Goal: Task Accomplishment & Management: Complete application form

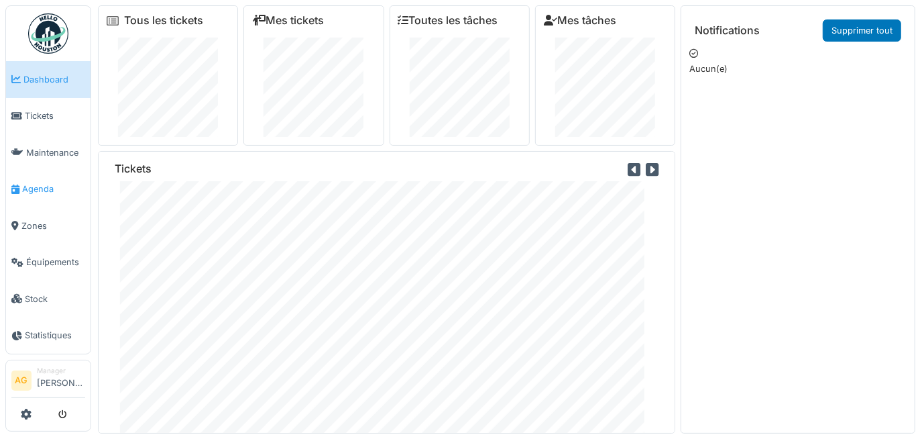
click at [46, 182] on span "Agenda" at bounding box center [53, 188] width 63 height 13
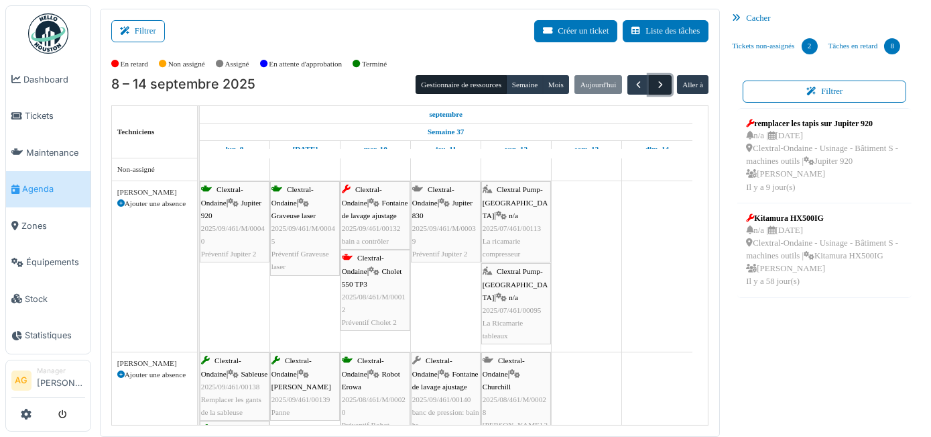
click at [655, 85] on span "button" at bounding box center [660, 84] width 11 height 11
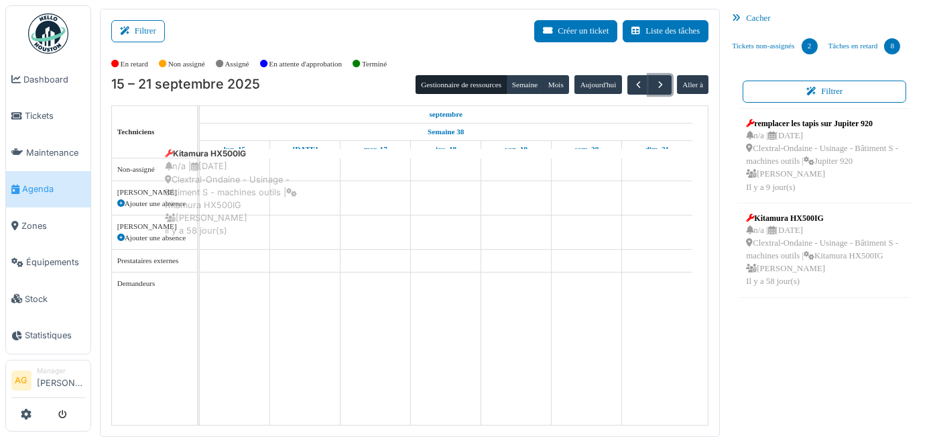
click at [235, 180] on div "Filtrer Créer un ticket Liste des tâches Afficher les tâches non assignées *** …" at bounding box center [511, 223] width 836 height 428
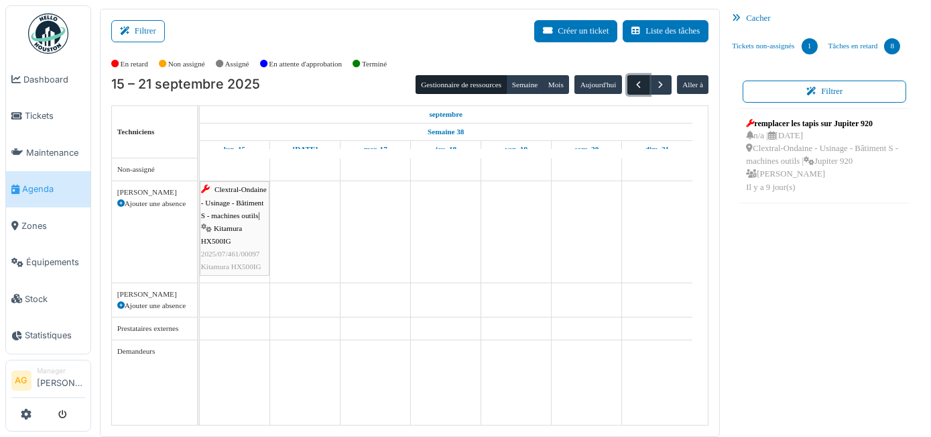
click at [633, 81] on span "button" at bounding box center [638, 84] width 11 height 11
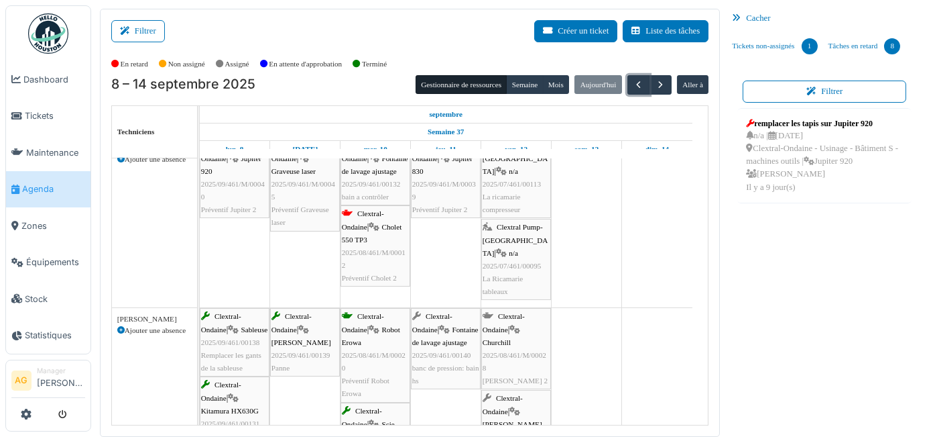
scroll to position [60, 0]
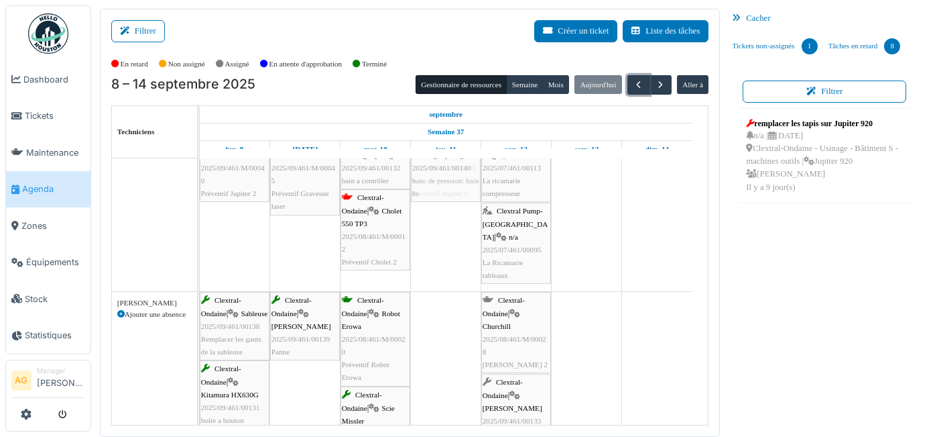
drag, startPoint x: 450, startPoint y: 323, endPoint x: 459, endPoint y: 252, distance: 71.0
click at [459, 252] on div "Clextral-Ondaine | Jupiter 920 2025/09/461/M/00040 Préventif Jupiter 2 Clextral…" at bounding box center [454, 337] width 509 height 478
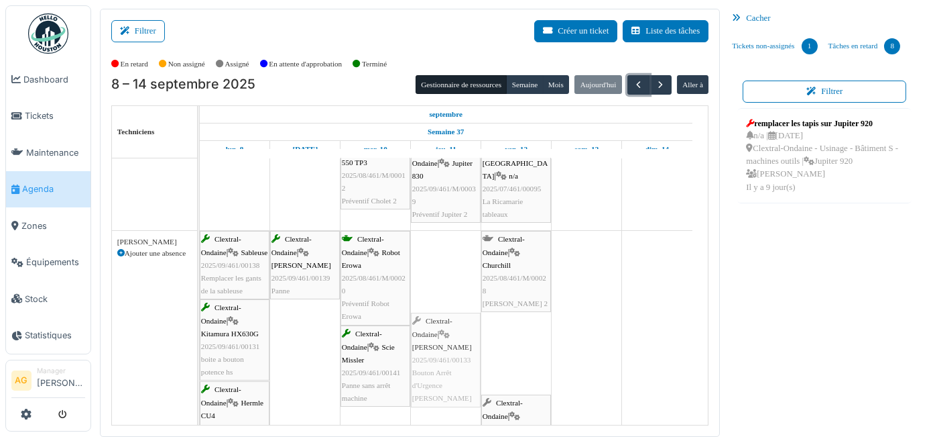
drag, startPoint x: 511, startPoint y: 334, endPoint x: 444, endPoint y: 239, distance: 115.9
click at [444, 239] on div "Clextral-Ondaine | Jupiter 920 2025/09/461/M/00040 Préventif Jupiter 2 Clextral…" at bounding box center [454, 276] width 509 height 478
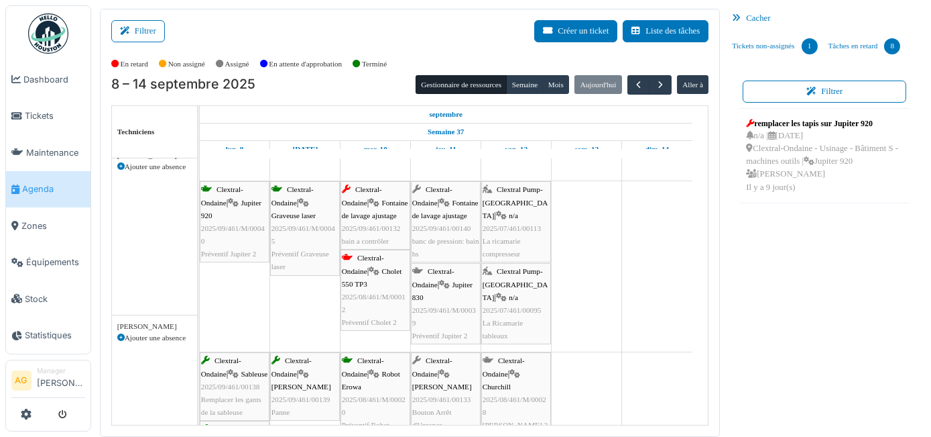
scroll to position [0, 0]
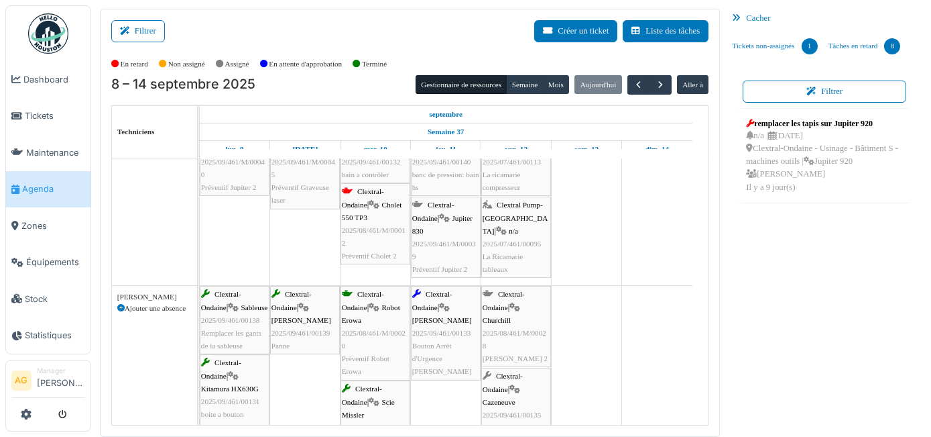
scroll to position [121, 0]
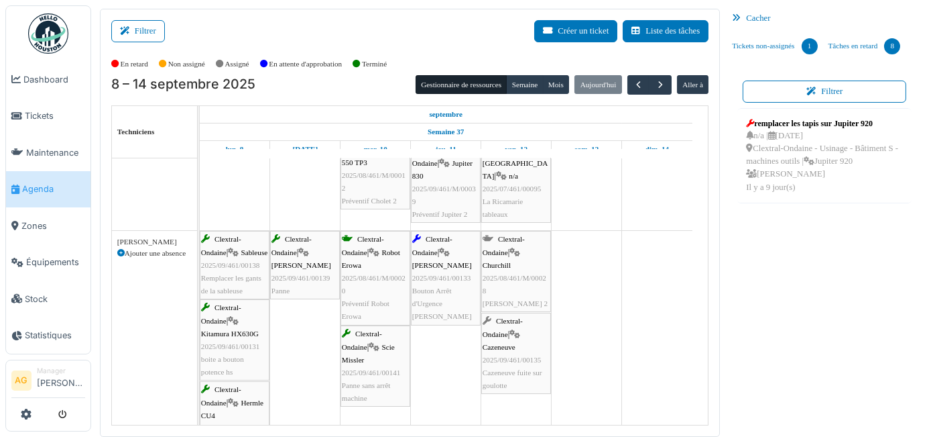
click at [441, 268] on div "Clextral-Ondaine | Kellenberger 2025/09/461/00133 Bouton Arrêt d'Urgence KELLEN…" at bounding box center [445, 278] width 67 height 90
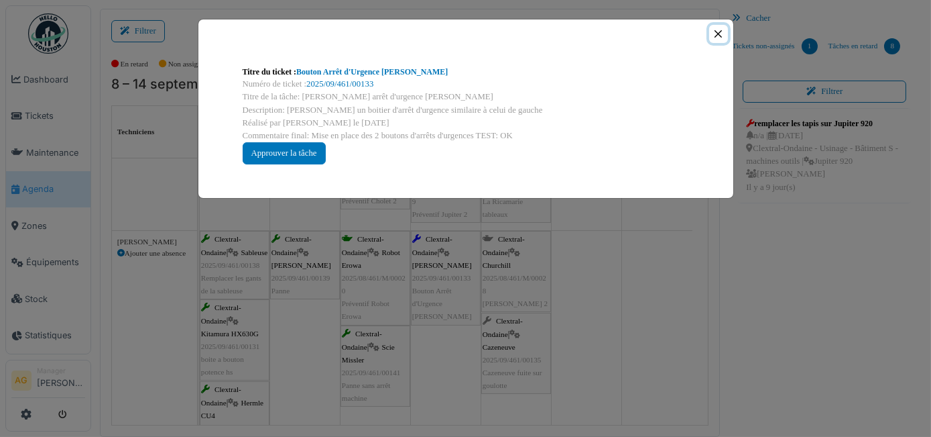
click at [720, 37] on button "Close" at bounding box center [718, 34] width 18 height 18
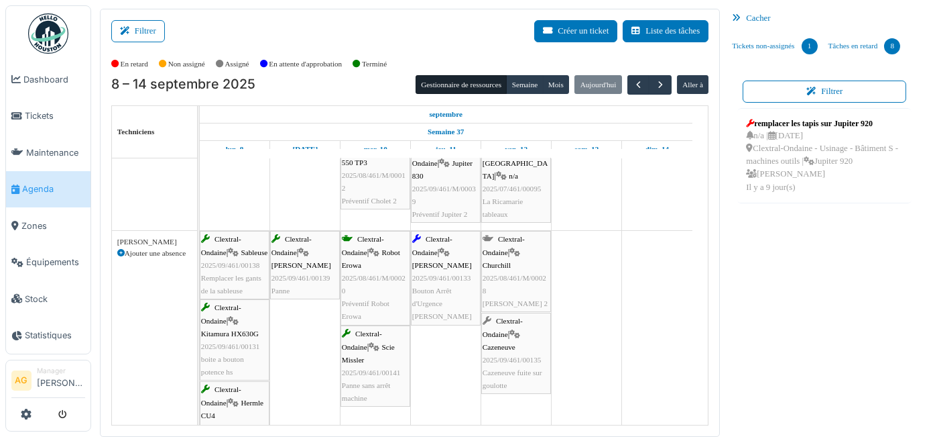
click at [440, 286] on span "Bouton Arrêt d'Urgence [PERSON_NAME]" at bounding box center [442, 303] width 60 height 34
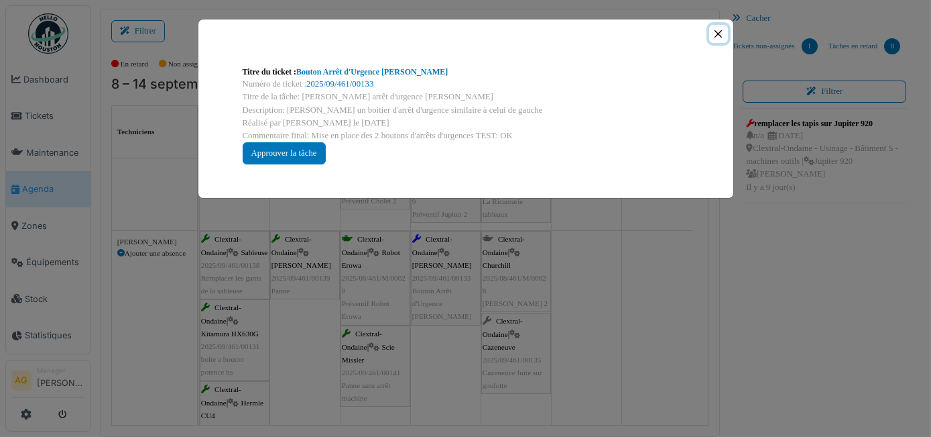
click at [715, 34] on button "Close" at bounding box center [718, 34] width 18 height 18
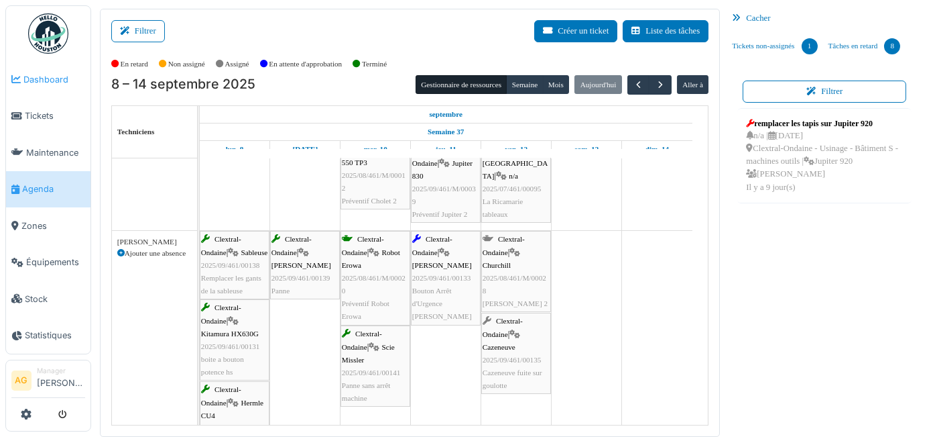
click at [73, 73] on span "Dashboard" at bounding box center [54, 79] width 62 height 13
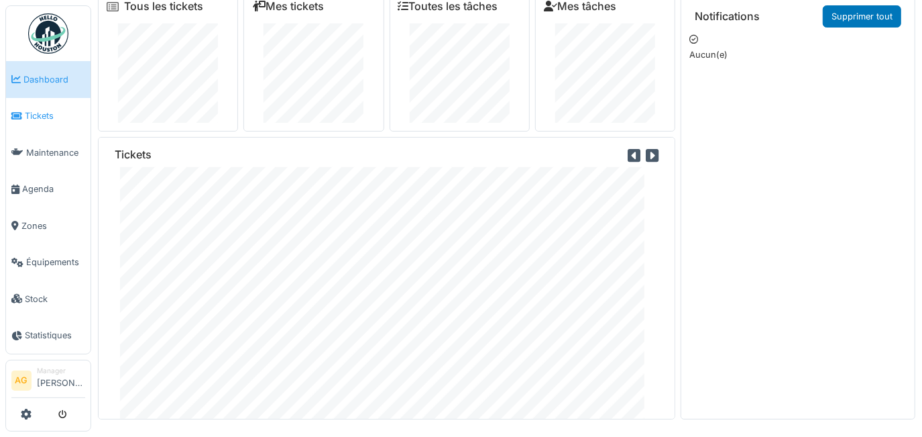
click at [28, 113] on span "Tickets" at bounding box center [55, 115] width 60 height 13
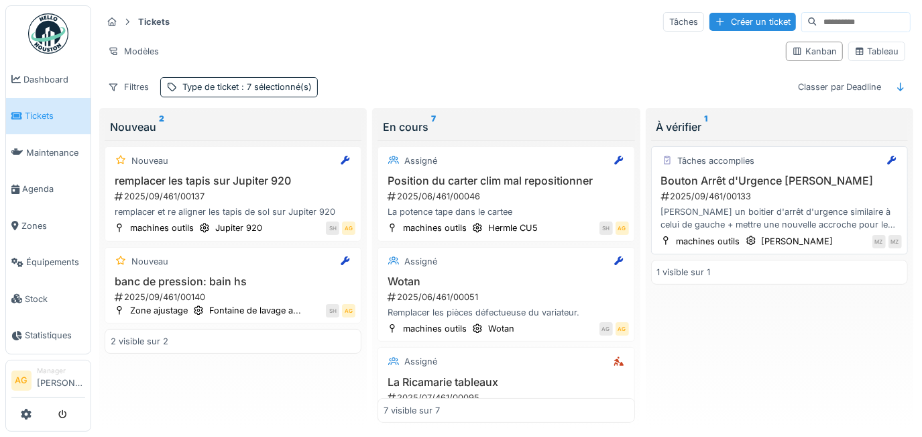
click at [715, 190] on div "2025/09/461/00133" at bounding box center [781, 196] width 242 height 13
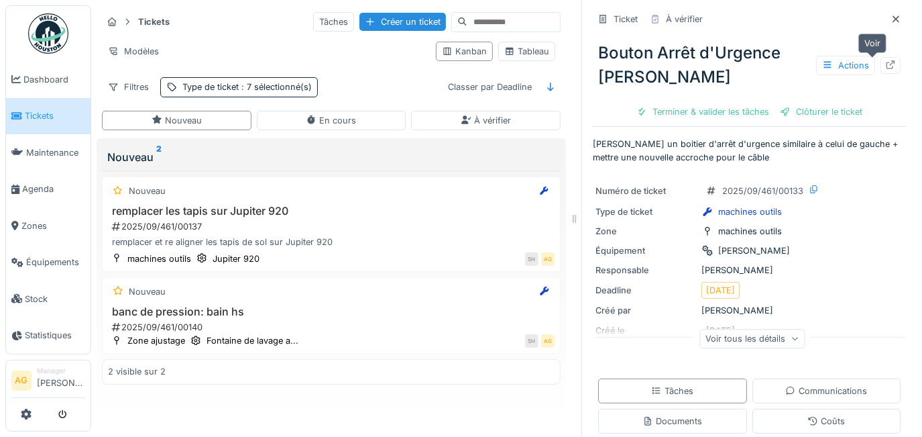
click at [885, 68] on icon at bounding box center [890, 64] width 11 height 9
click at [891, 15] on icon at bounding box center [896, 19] width 11 height 9
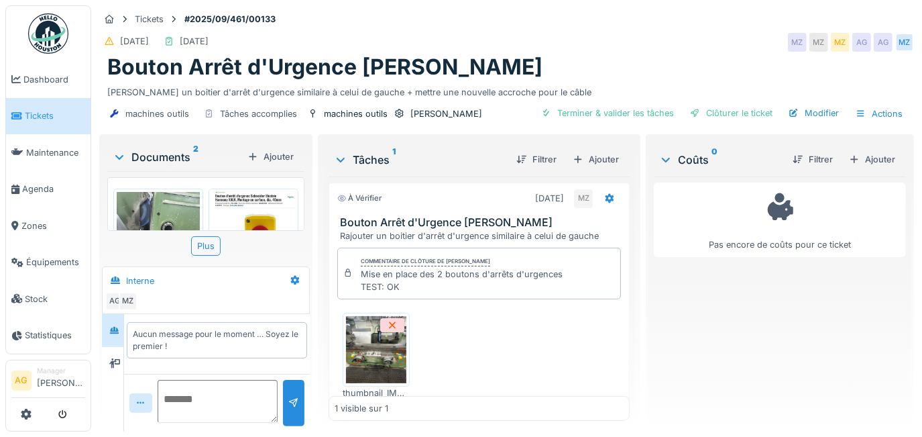
click at [693, 159] on div "Coûts 0" at bounding box center [720, 160] width 123 height 16
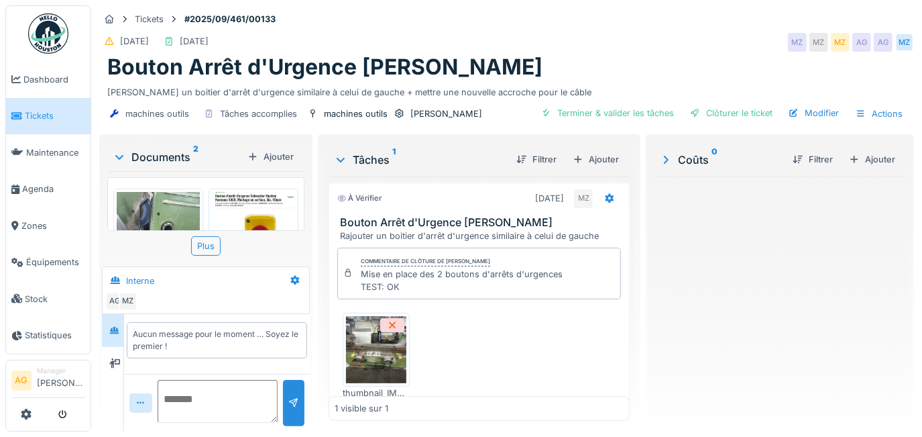
click at [693, 159] on div "Coûts 0" at bounding box center [720, 160] width 123 height 16
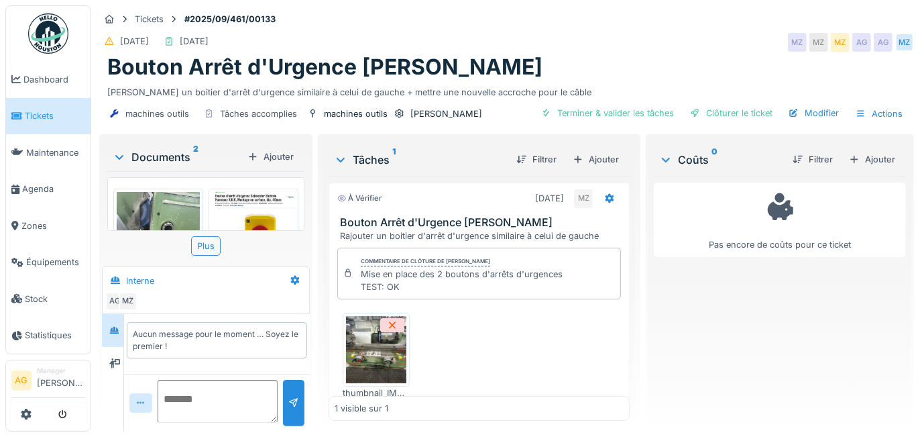
click at [209, 205] on div at bounding box center [254, 219] width 90 height 63
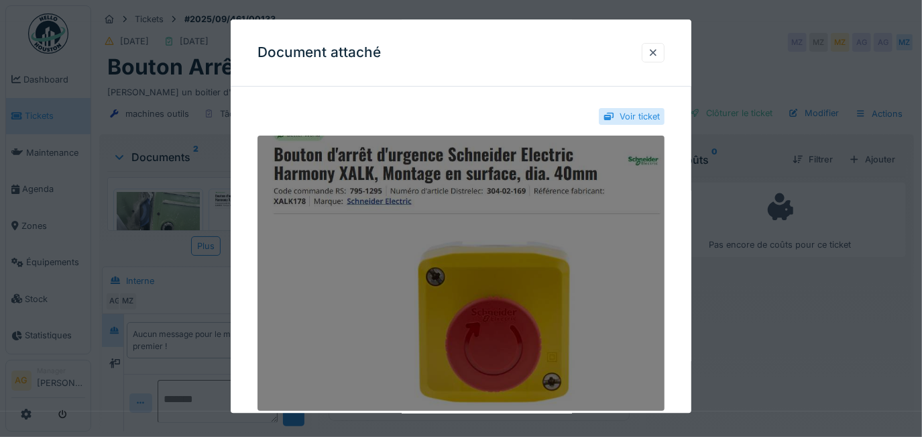
click at [496, 229] on img at bounding box center [462, 272] width 408 height 275
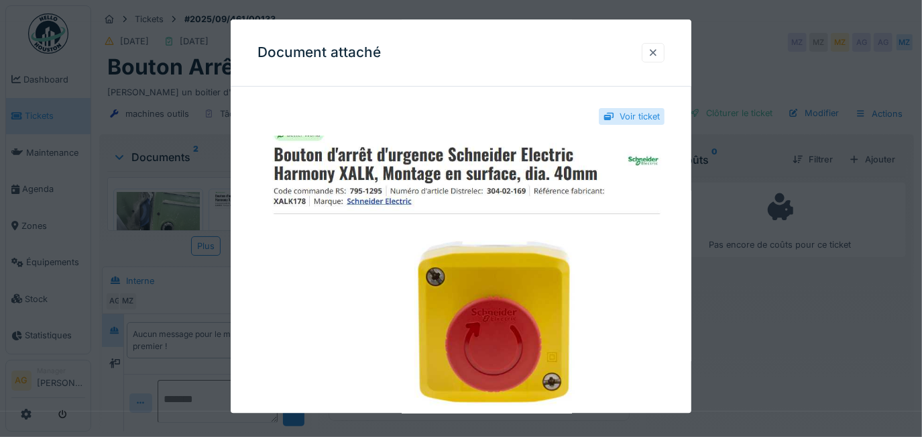
click at [659, 58] on div at bounding box center [653, 52] width 11 height 13
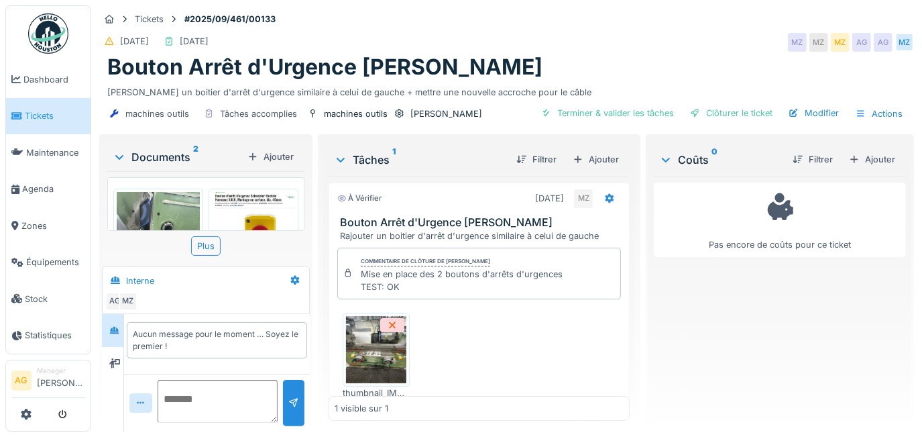
click at [156, 152] on div "Documents 2" at bounding box center [177, 157] width 129 height 16
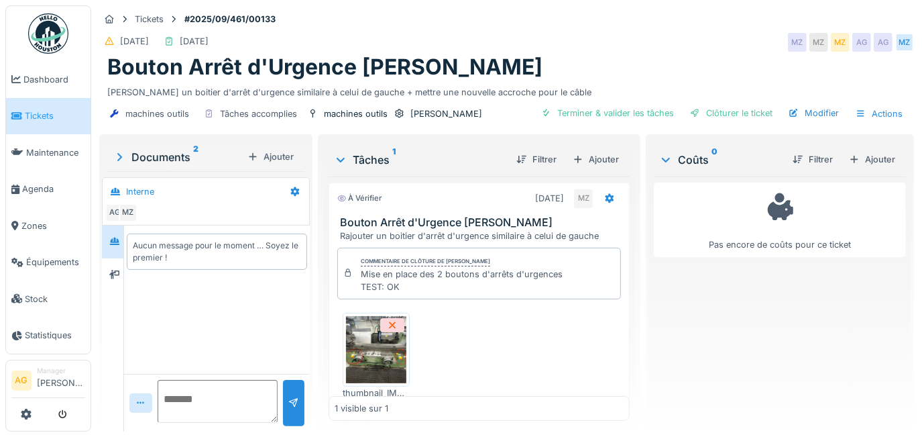
click at [148, 162] on div "Documents 2" at bounding box center [177, 157] width 129 height 16
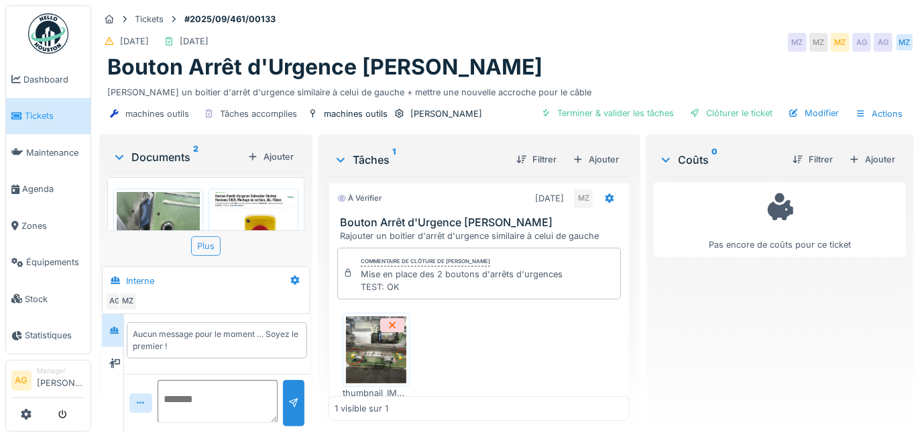
click at [202, 251] on div "Plus" at bounding box center [206, 245] width 30 height 19
click at [612, 68] on div "Bouton Arrêt d'Urgence [PERSON_NAME]" at bounding box center [506, 66] width 799 height 25
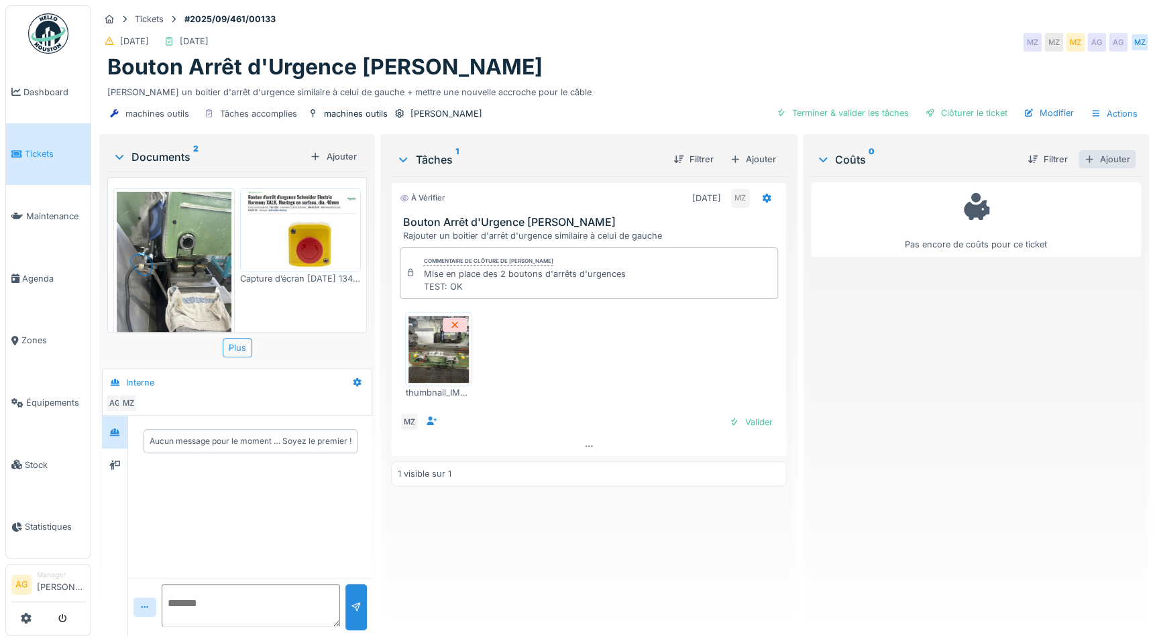
click at [921, 162] on div "Ajouter" at bounding box center [1106, 159] width 57 height 18
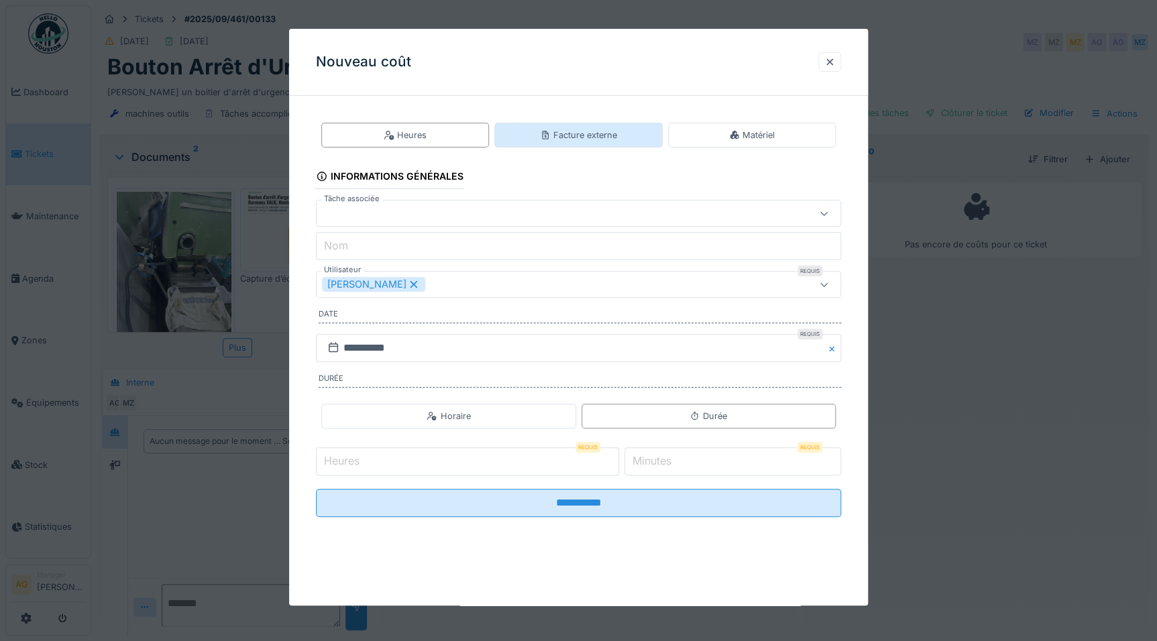
click at [564, 139] on div "Facture externe" at bounding box center [578, 135] width 77 height 13
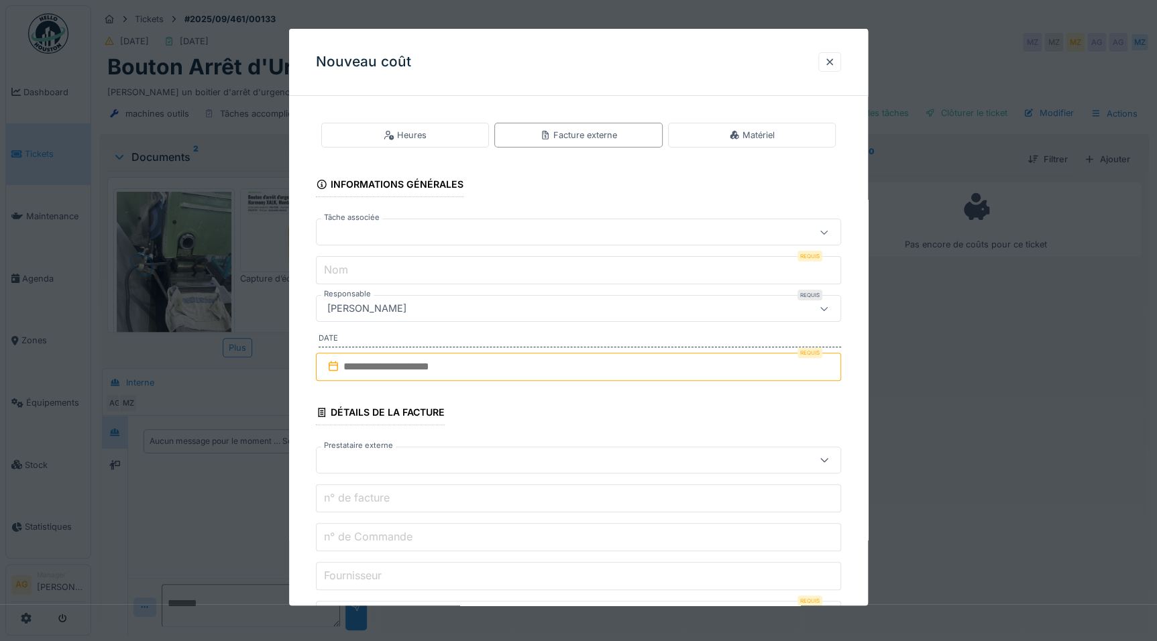
click at [561, 231] on div at bounding box center [547, 232] width 451 height 15
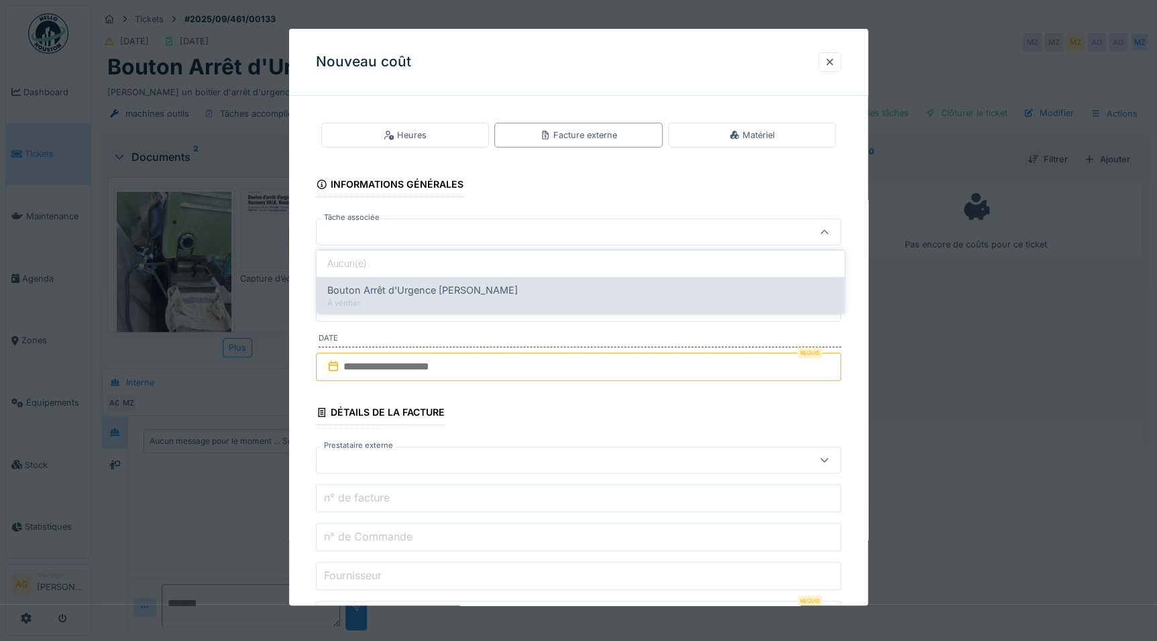
click at [473, 284] on span "Bouton Arrêt d'Urgence [PERSON_NAME]" at bounding box center [422, 290] width 190 height 15
type input "******"
type input "**********"
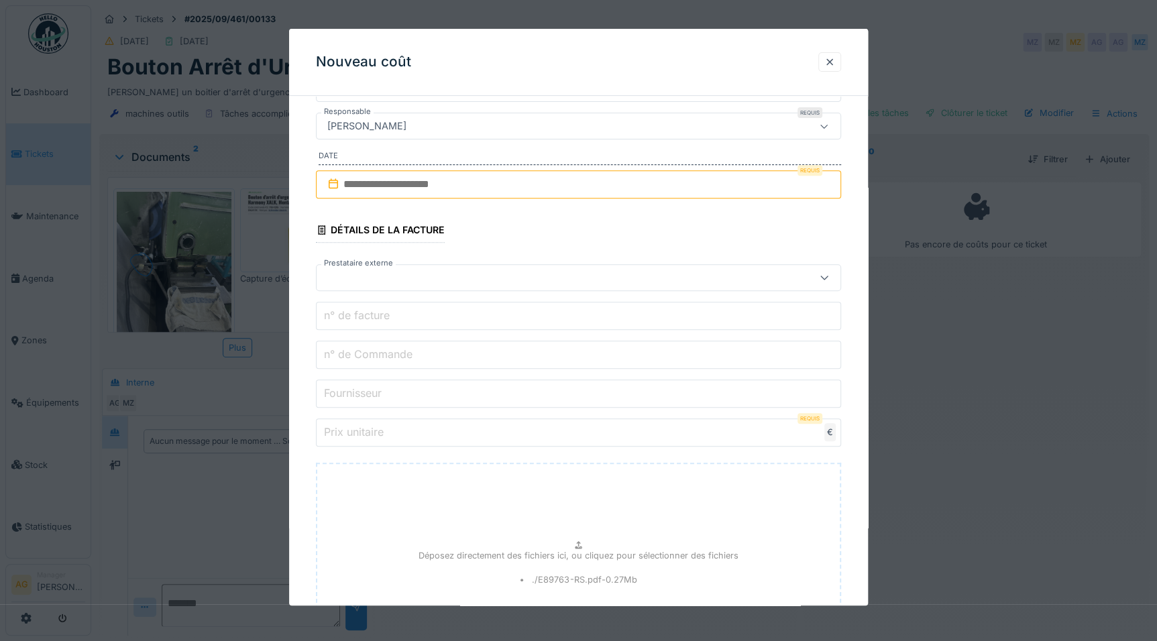
click at [402, 278] on div at bounding box center [547, 277] width 451 height 15
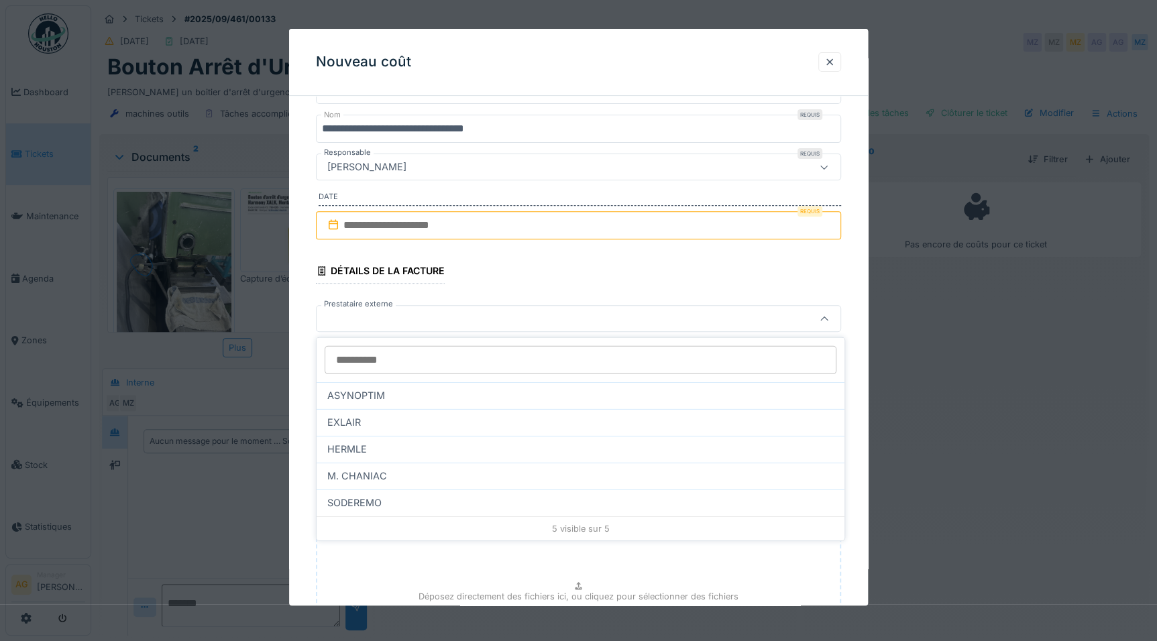
scroll to position [9, 0]
click at [503, 270] on fieldset "**********" at bounding box center [578, 413] width 525 height 897
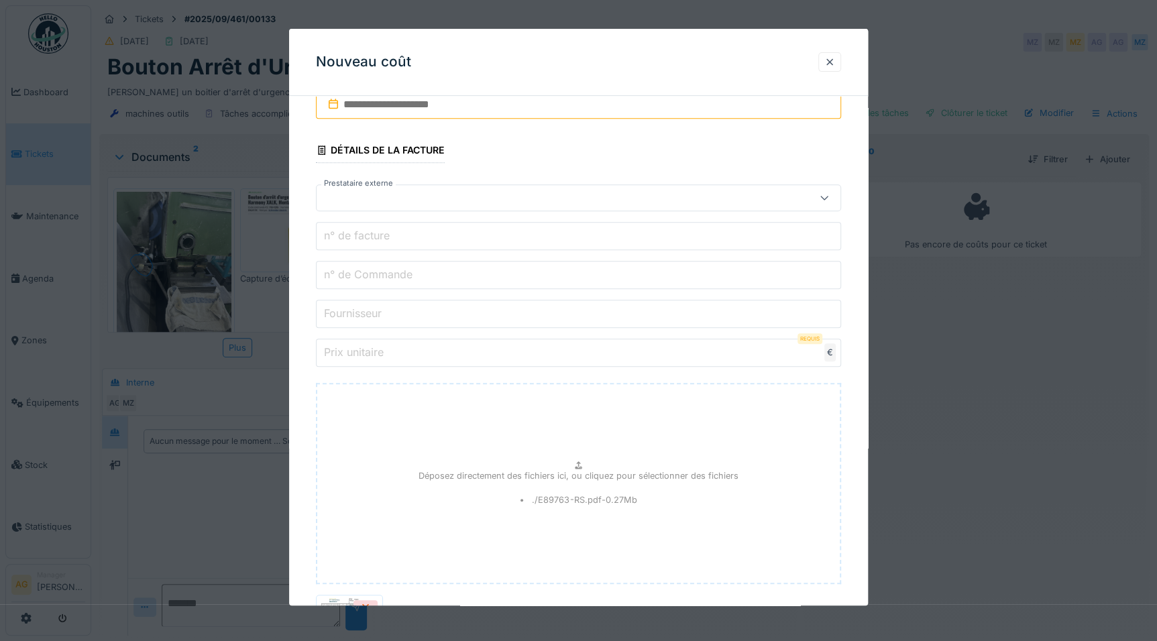
scroll to position [264, 0]
click at [380, 270] on label "n° de Commande" at bounding box center [368, 273] width 94 height 16
click at [380, 270] on input "n° de Commande" at bounding box center [578, 274] width 525 height 28
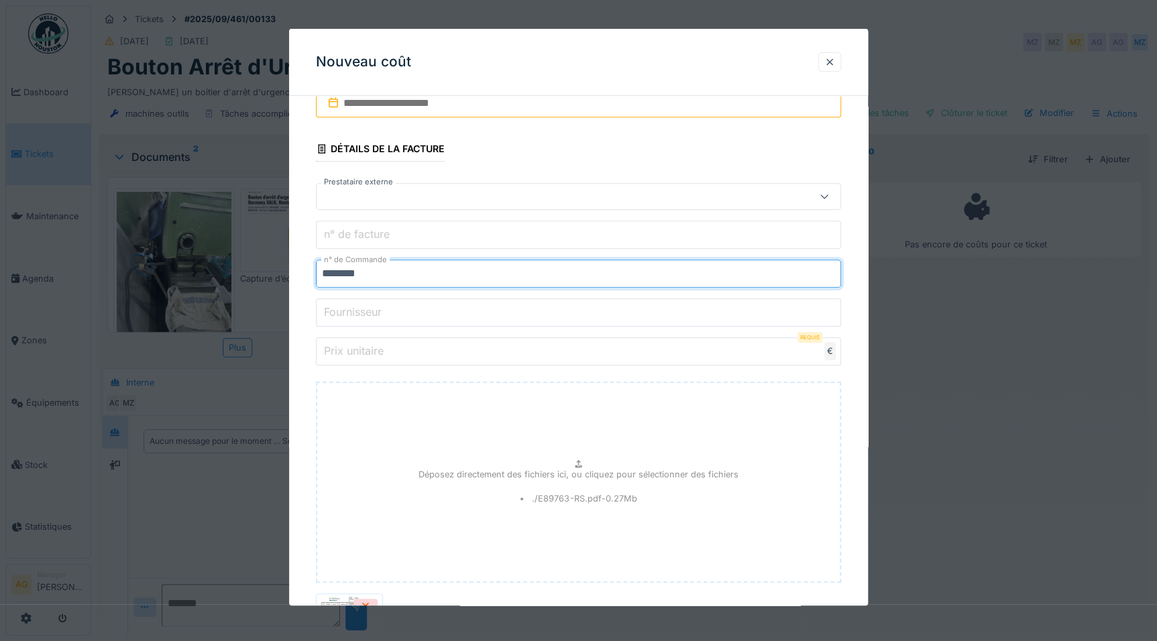
type input "********"
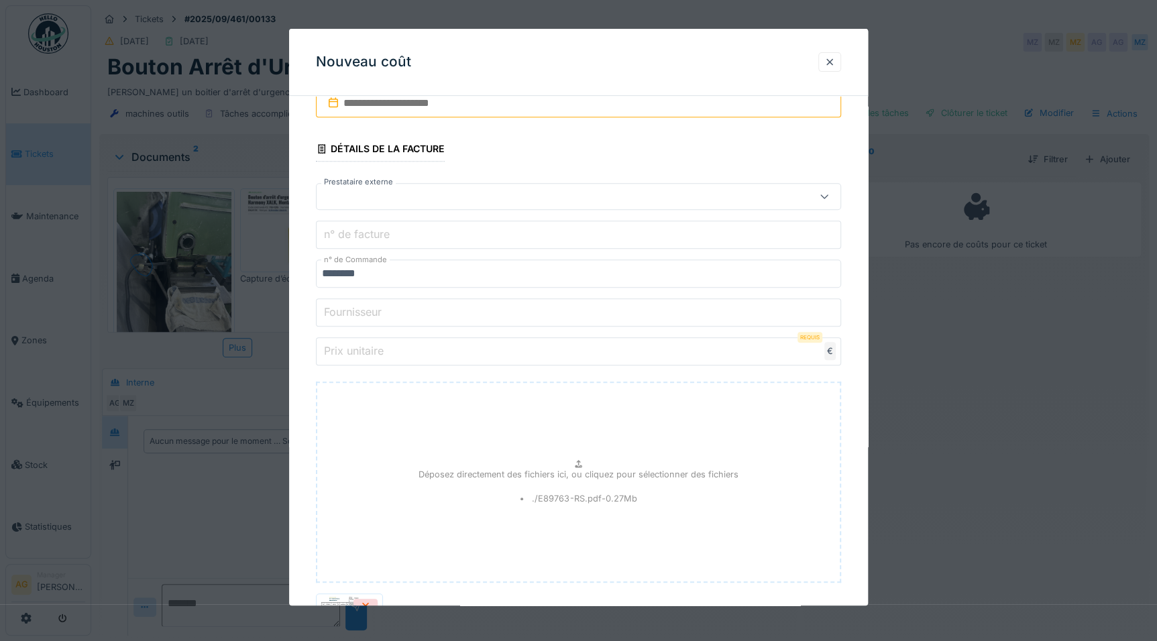
click at [369, 310] on label "Fournisseur" at bounding box center [352, 312] width 63 height 16
click at [369, 310] on input "Fournisseur" at bounding box center [578, 312] width 525 height 28
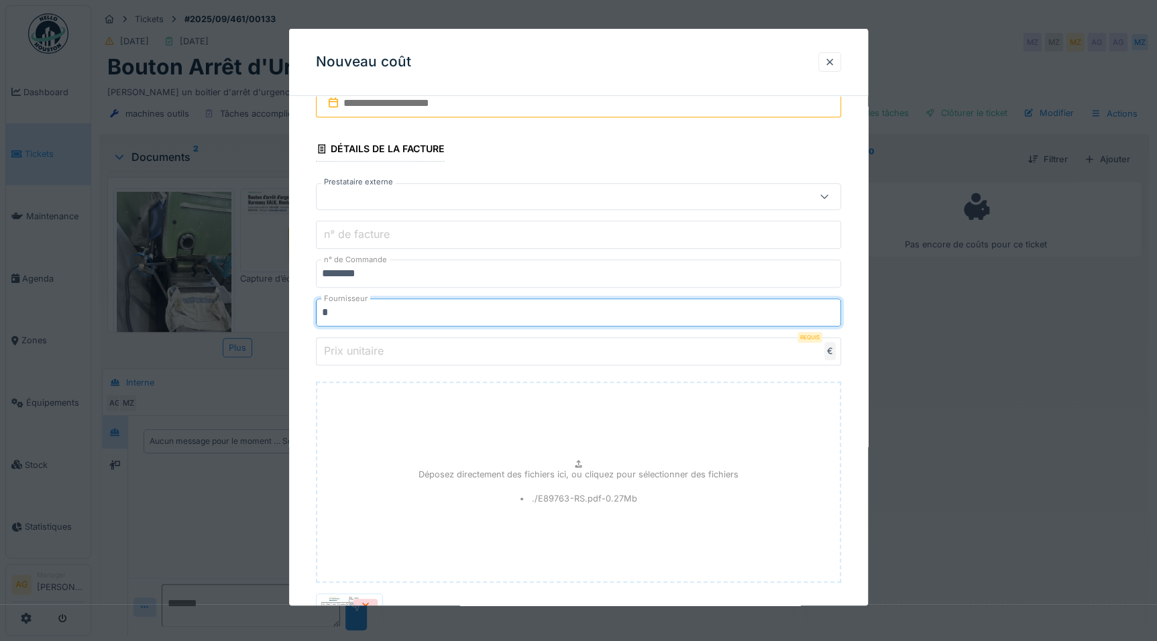
type input "**"
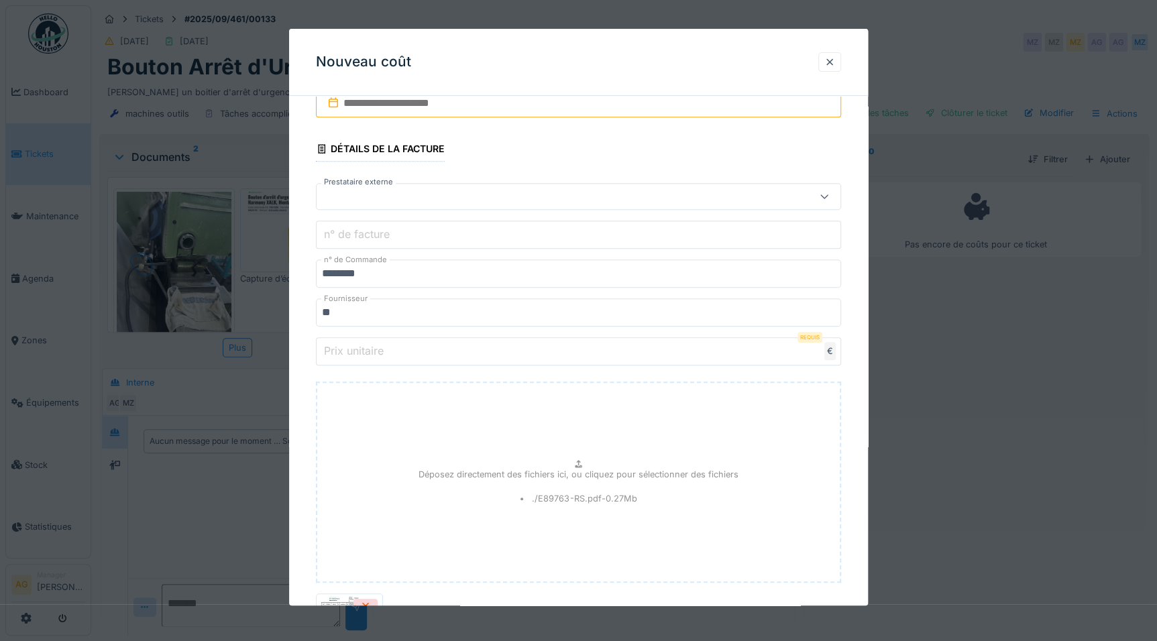
click at [400, 355] on input "Prix unitaire" at bounding box center [578, 351] width 525 height 28
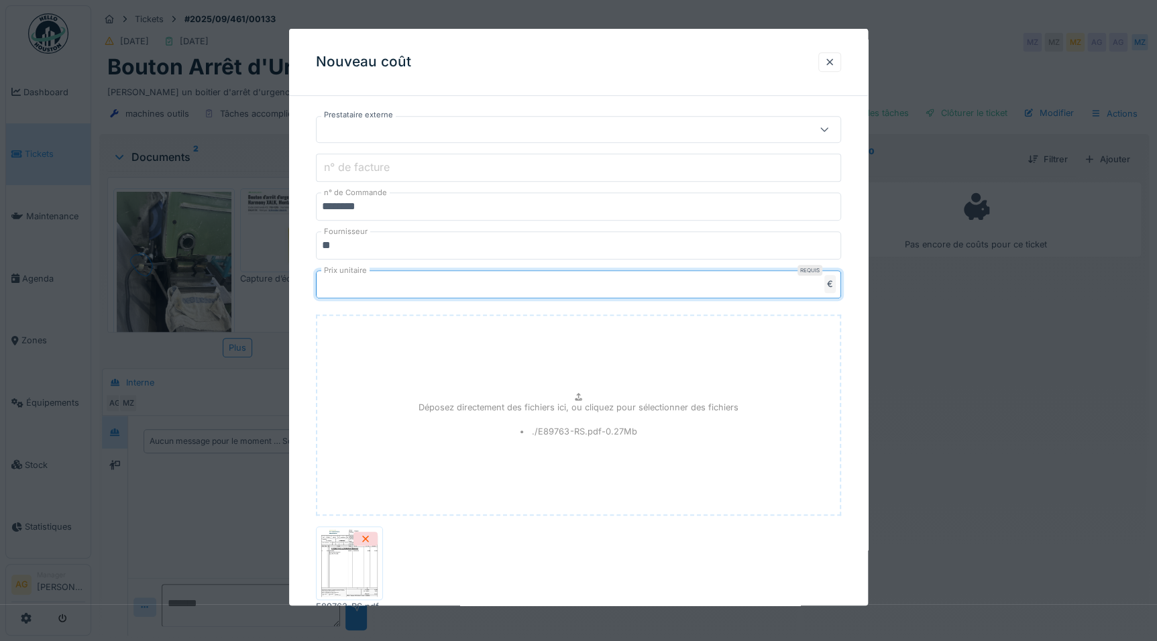
scroll to position [422, 0]
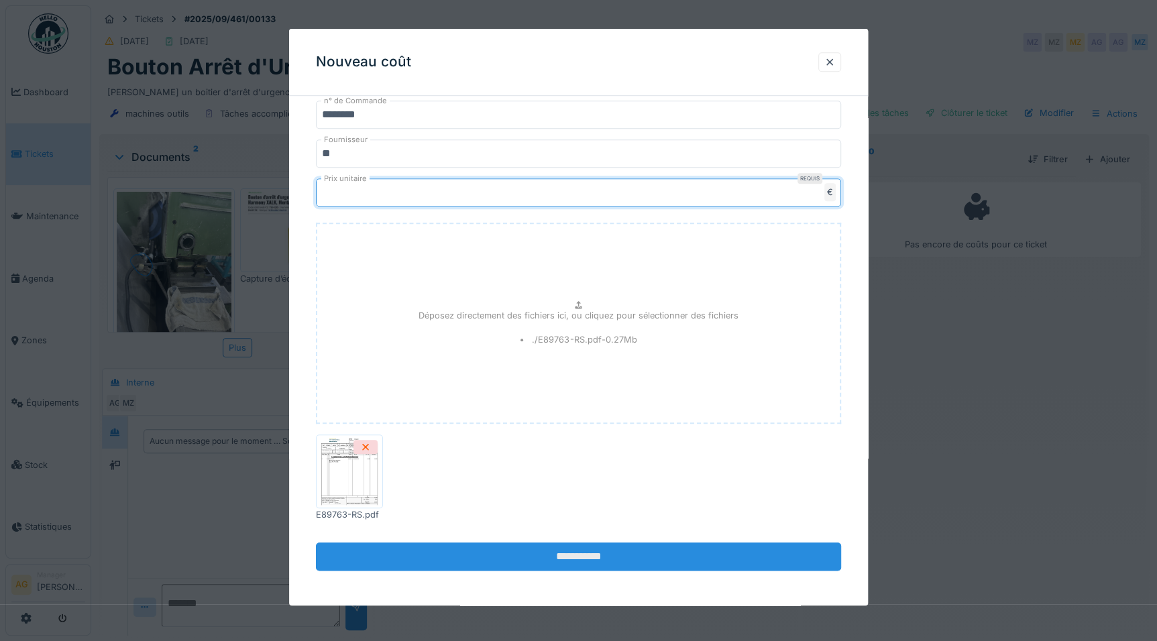
type input "******"
click at [564, 436] on input "**********" at bounding box center [578, 557] width 525 height 28
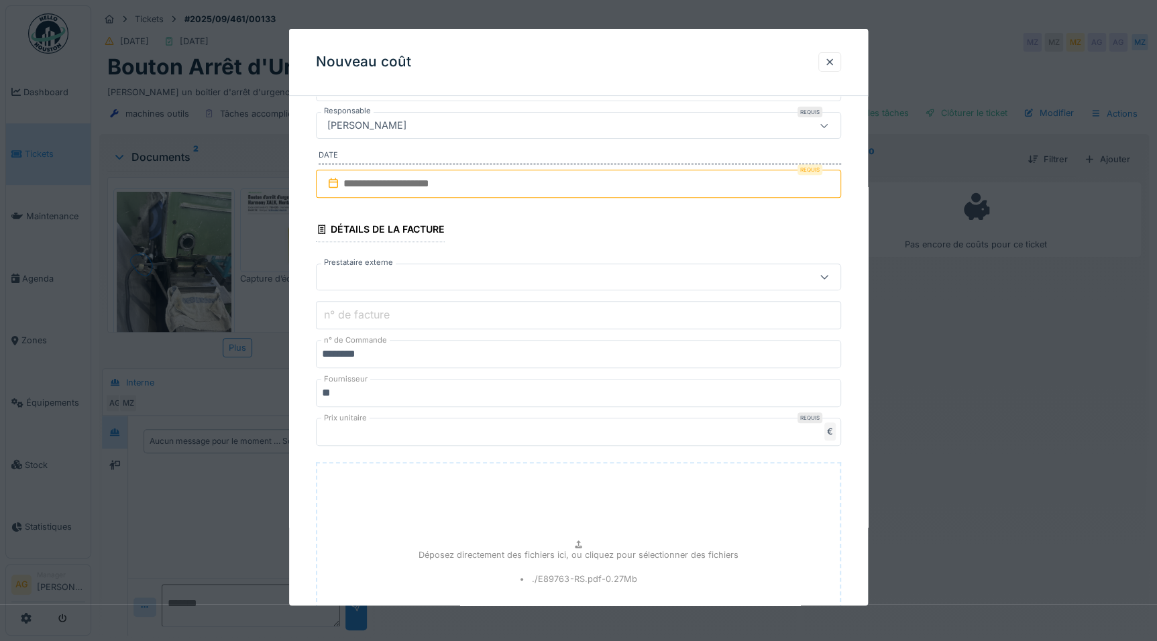
scroll to position [0, 0]
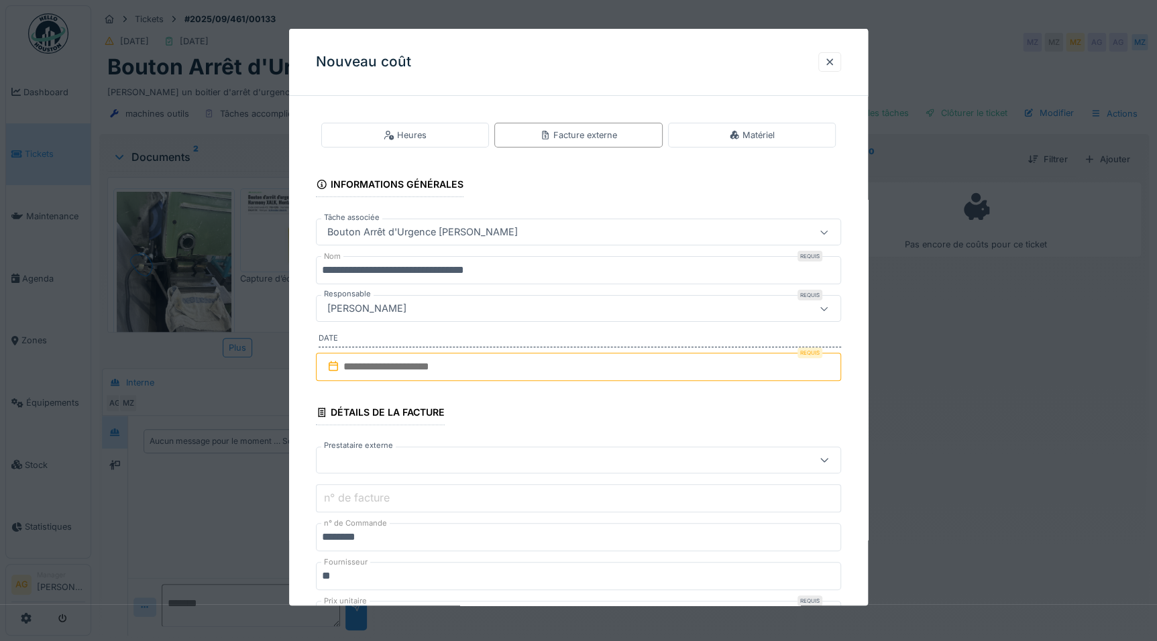
click at [483, 369] on input "text" at bounding box center [578, 367] width 525 height 28
click at [578, 436] on div "11" at bounding box center [580, 476] width 18 height 19
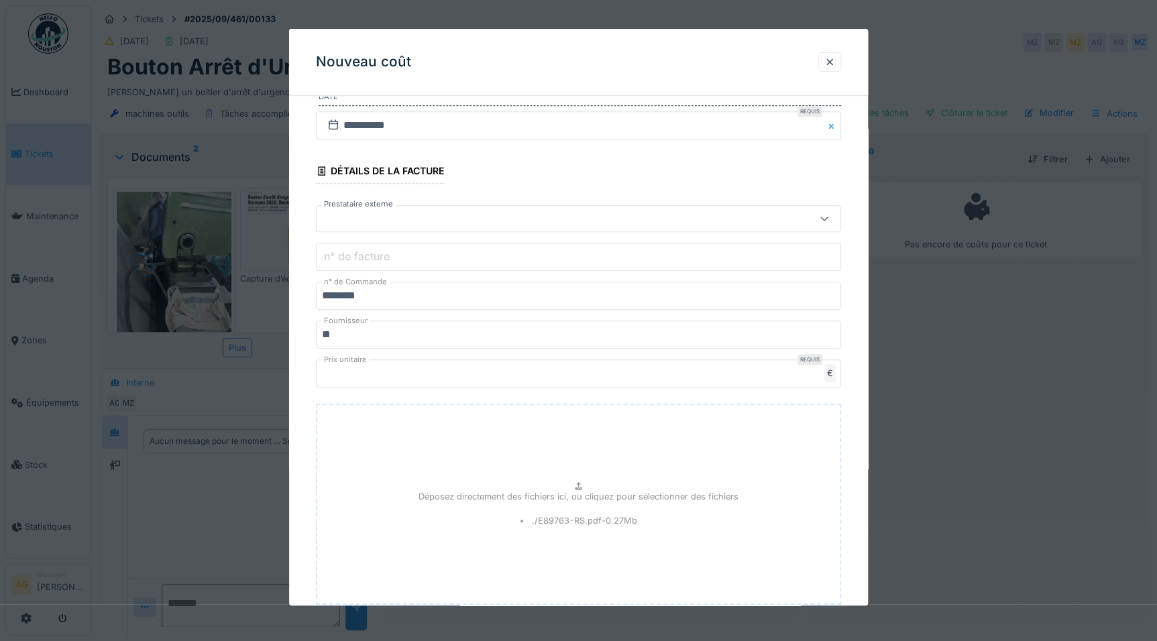
scroll to position [118, 0]
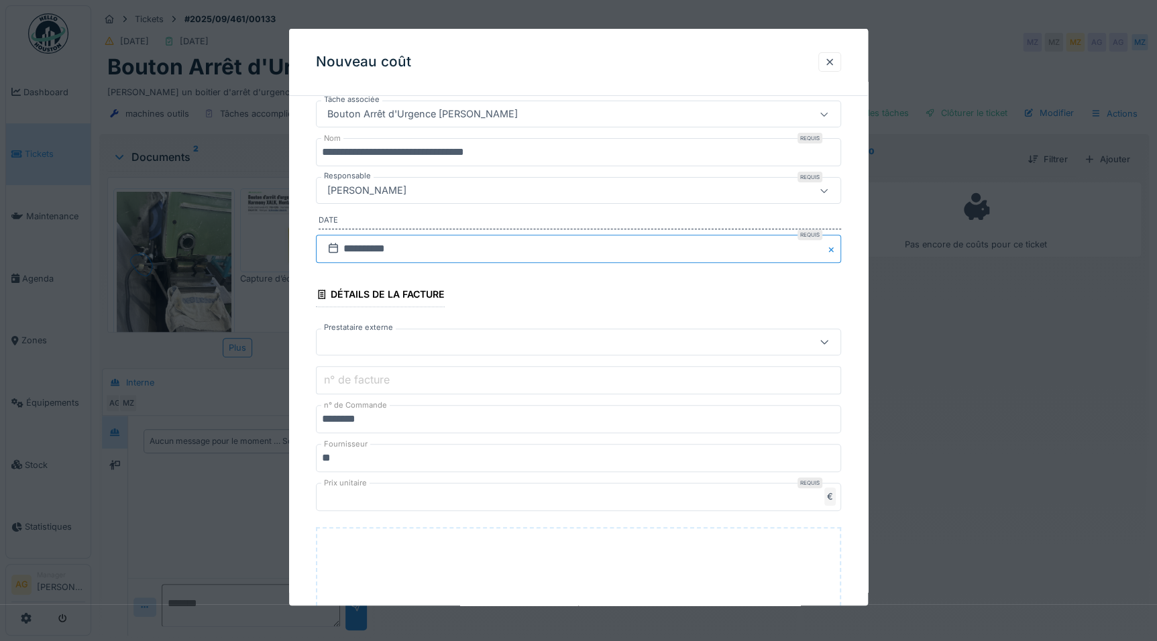
click at [384, 239] on input "**********" at bounding box center [578, 249] width 525 height 28
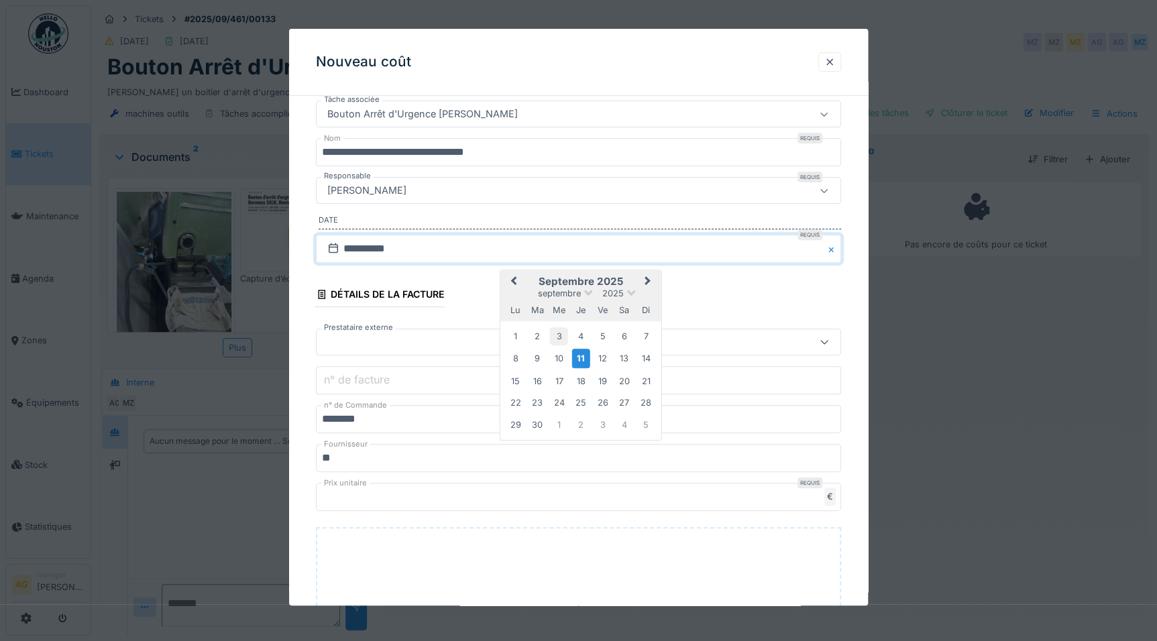
click at [558, 333] on div "3" at bounding box center [559, 336] width 18 height 18
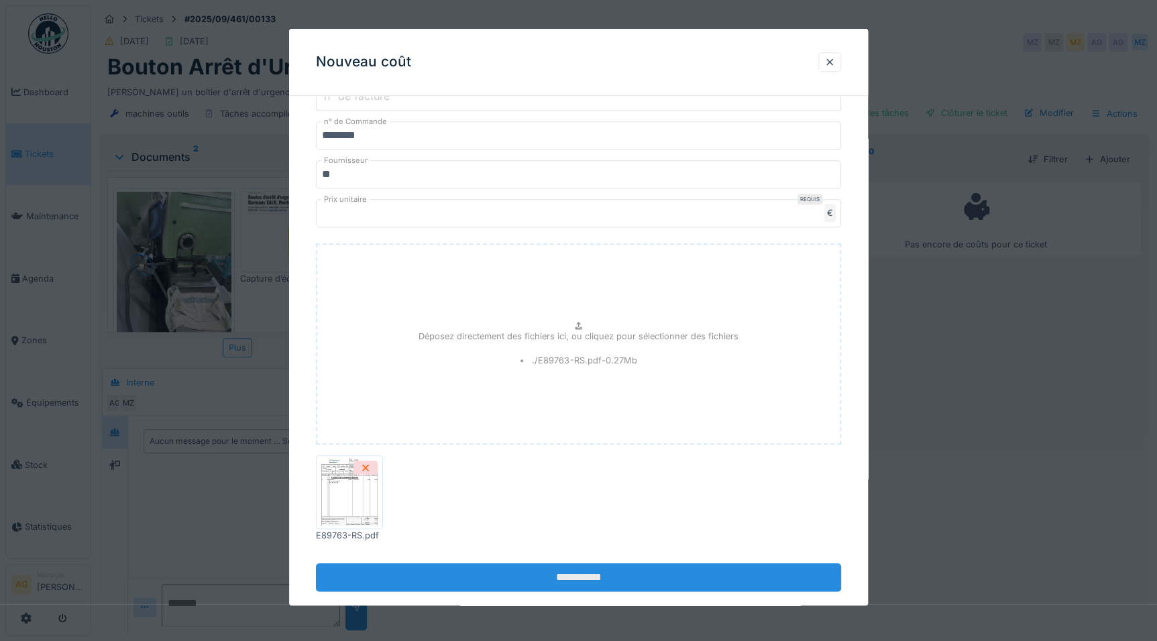
scroll to position [422, 0]
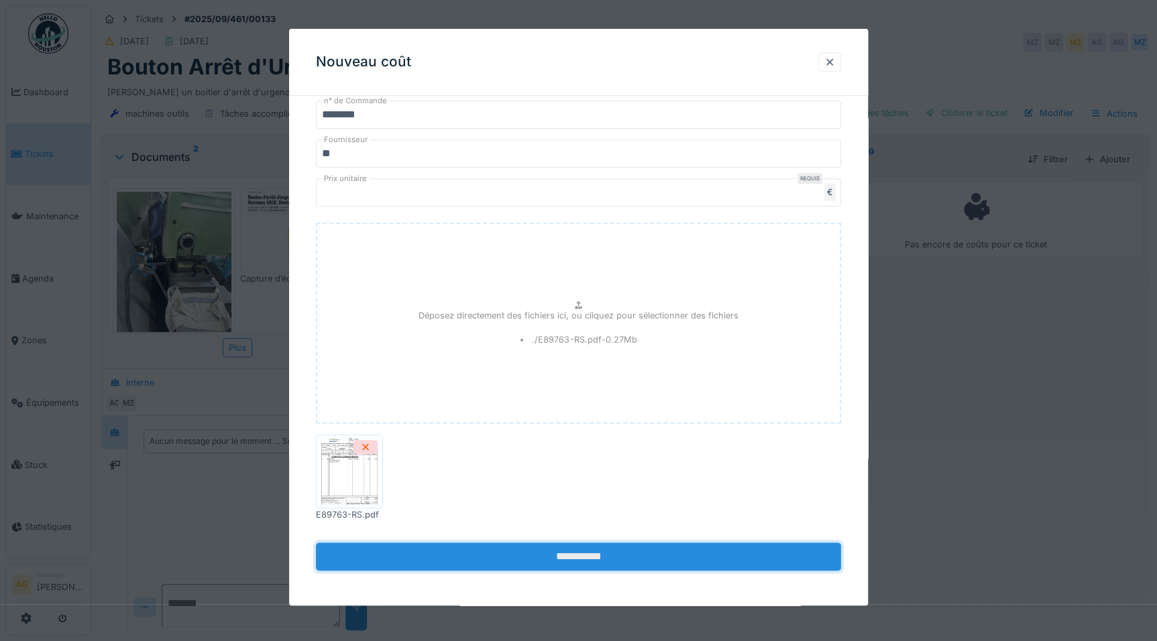
click at [563, 436] on input "**********" at bounding box center [578, 557] width 525 height 28
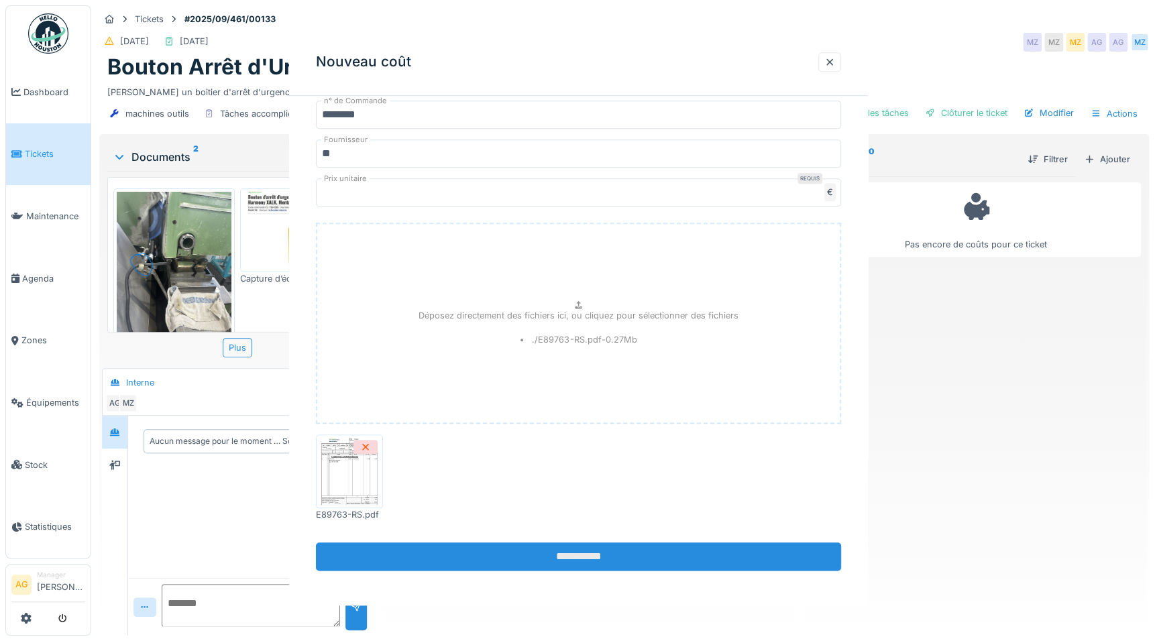
scroll to position [0, 0]
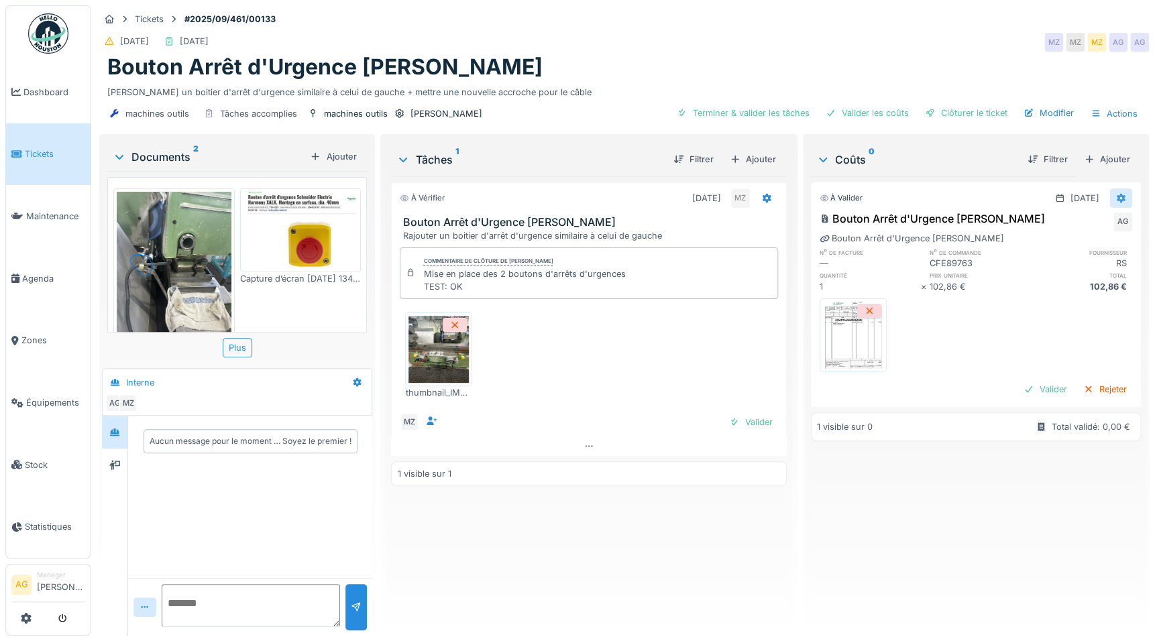
click at [921, 194] on icon at bounding box center [1120, 198] width 11 height 9
click at [921, 219] on div "Modifier" at bounding box center [1058, 227] width 65 height 20
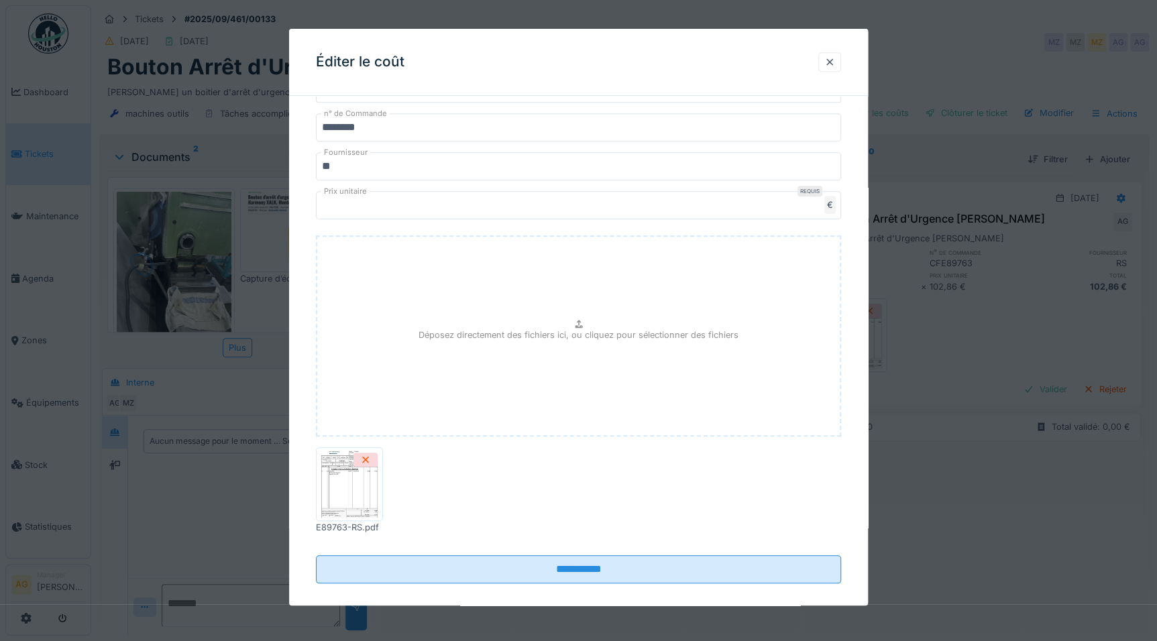
scroll to position [366, 0]
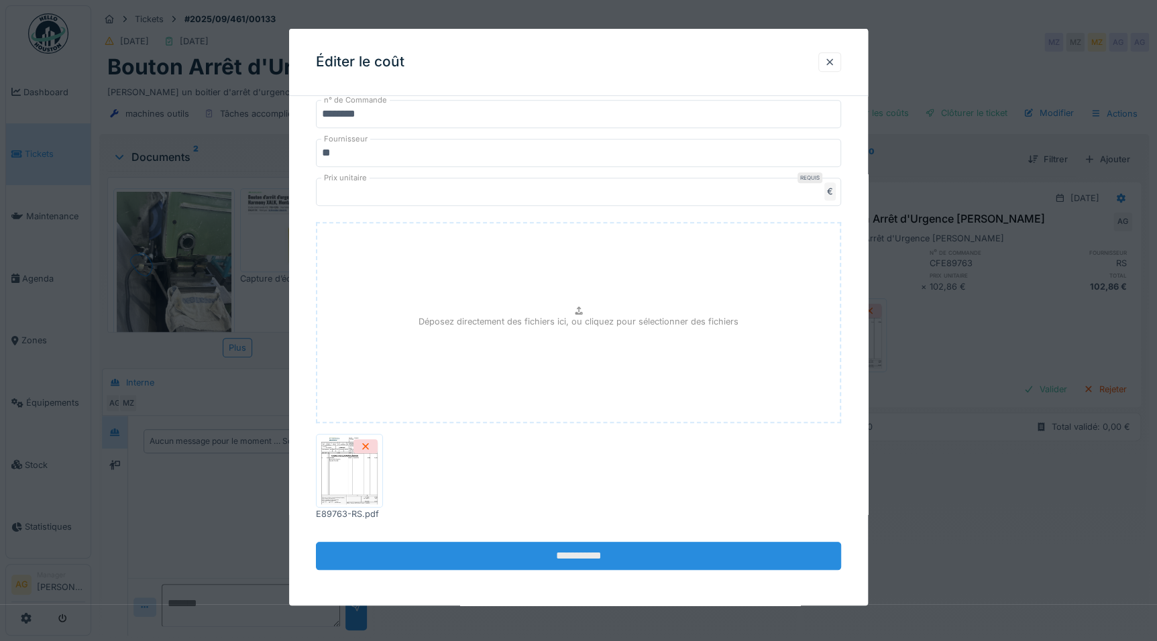
click at [571, 436] on input "**********" at bounding box center [578, 556] width 525 height 28
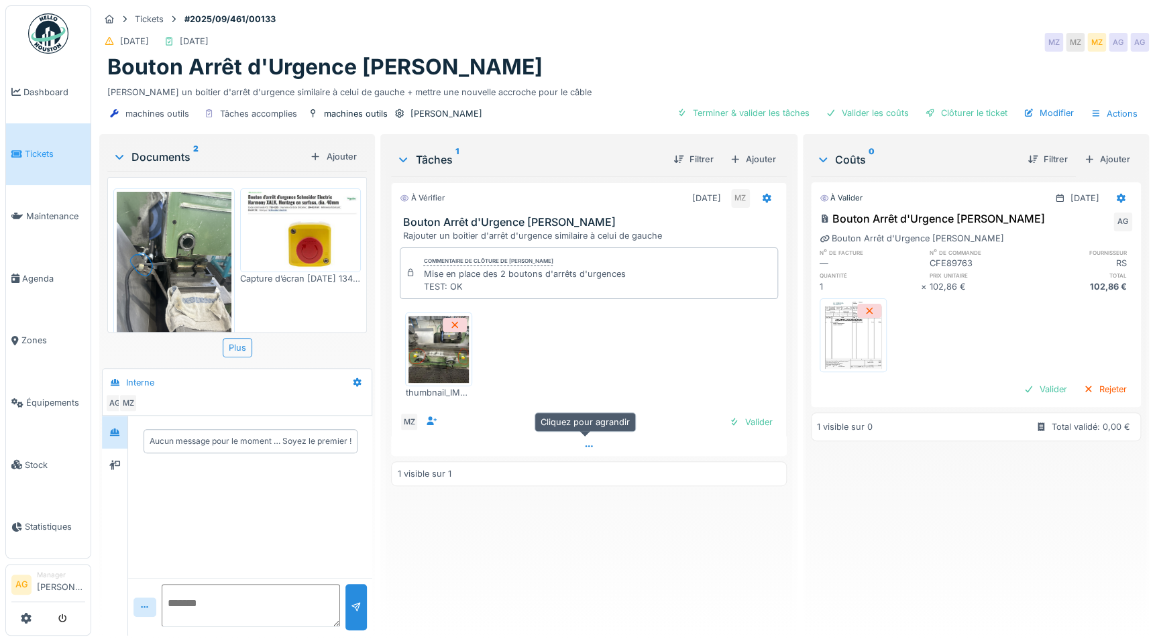
scroll to position [0, 0]
click at [731, 114] on div "Terminer & valider les tâches" at bounding box center [743, 113] width 144 height 18
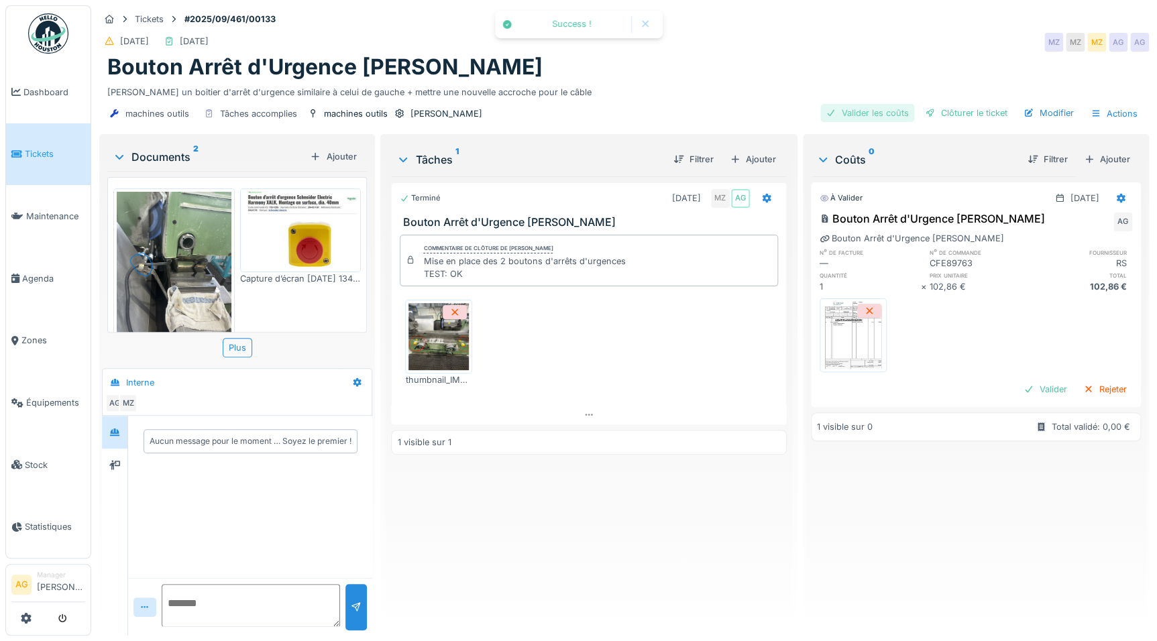
click at [854, 112] on div "Valider les coûts" at bounding box center [867, 113] width 94 height 18
click at [921, 115] on div "Clôturer le ticket" at bounding box center [965, 113] width 93 height 18
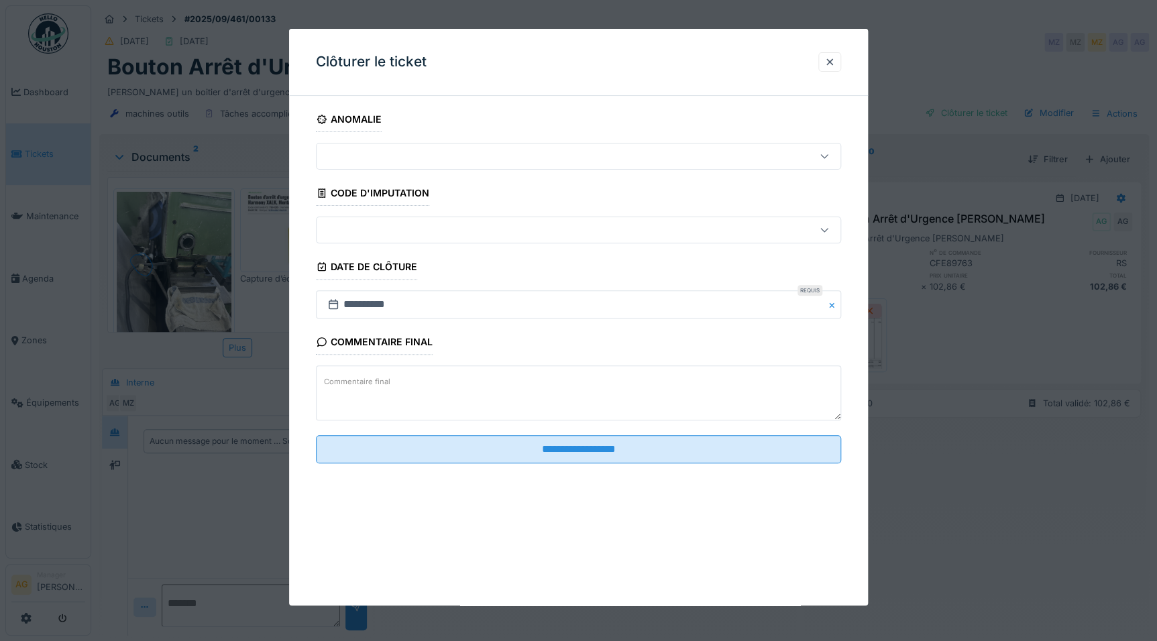
scroll to position [9, 0]
click at [486, 383] on textarea "Commentaire final" at bounding box center [578, 392] width 525 height 55
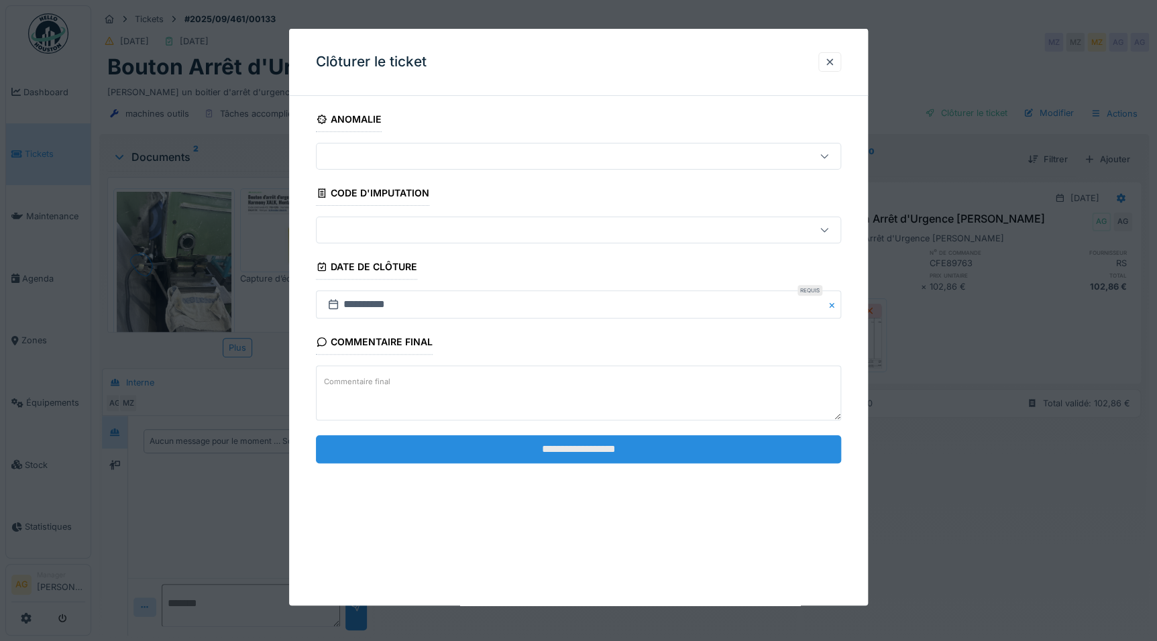
click at [518, 436] on input "**********" at bounding box center [578, 449] width 525 height 28
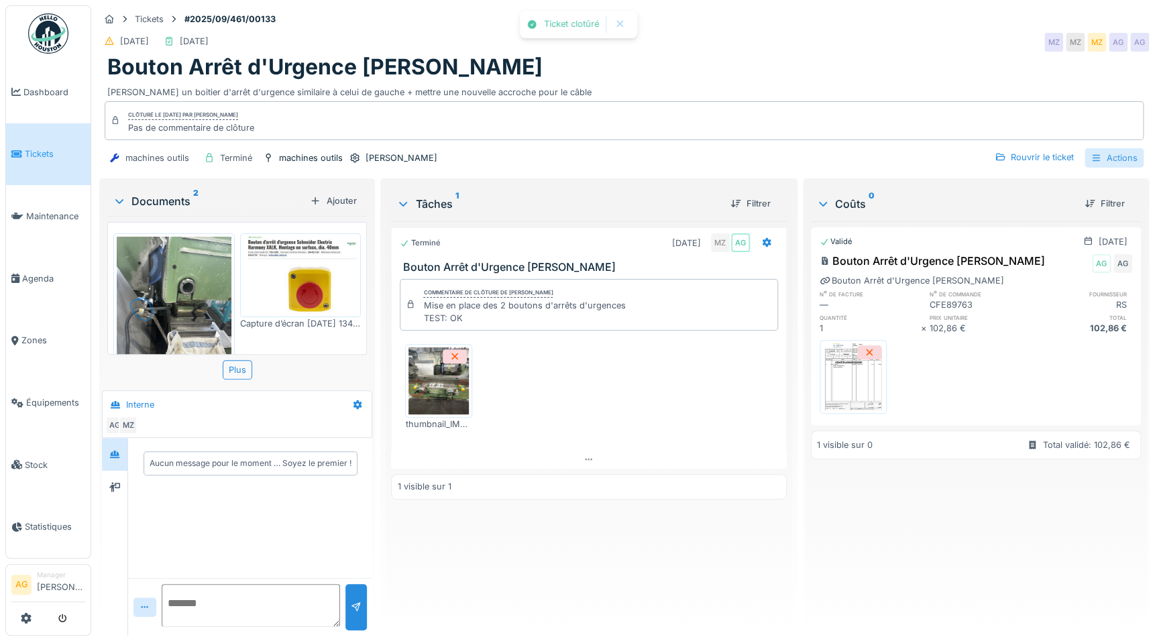
click at [921, 148] on div "Actions" at bounding box center [1113, 157] width 59 height 19
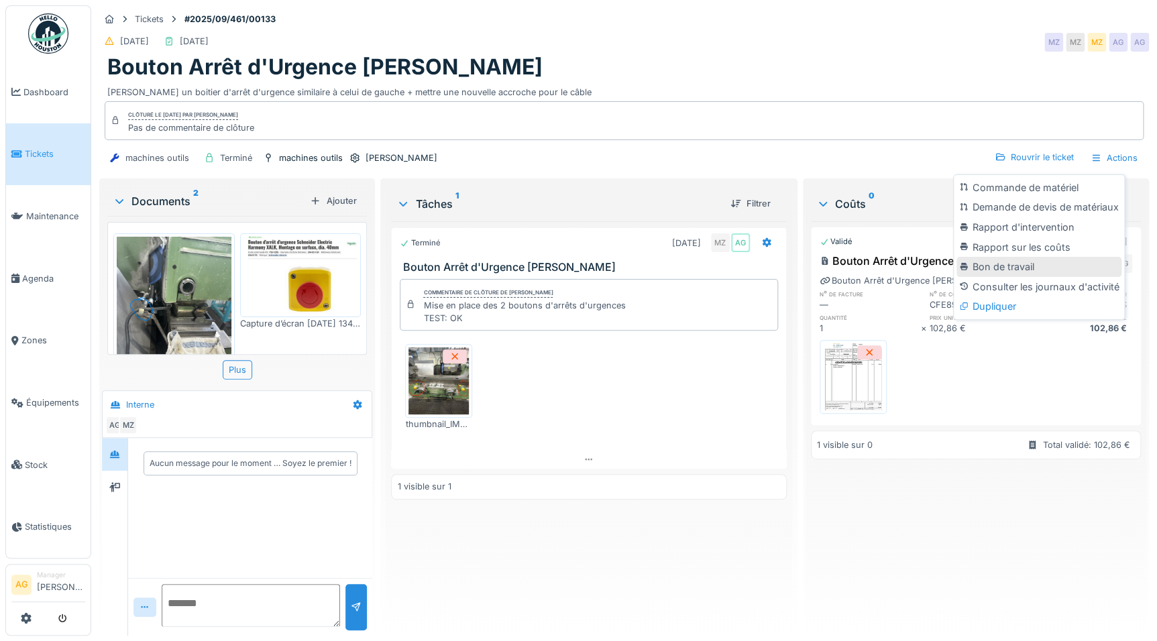
click at [921, 260] on div "Bon de travail" at bounding box center [1038, 267] width 165 height 20
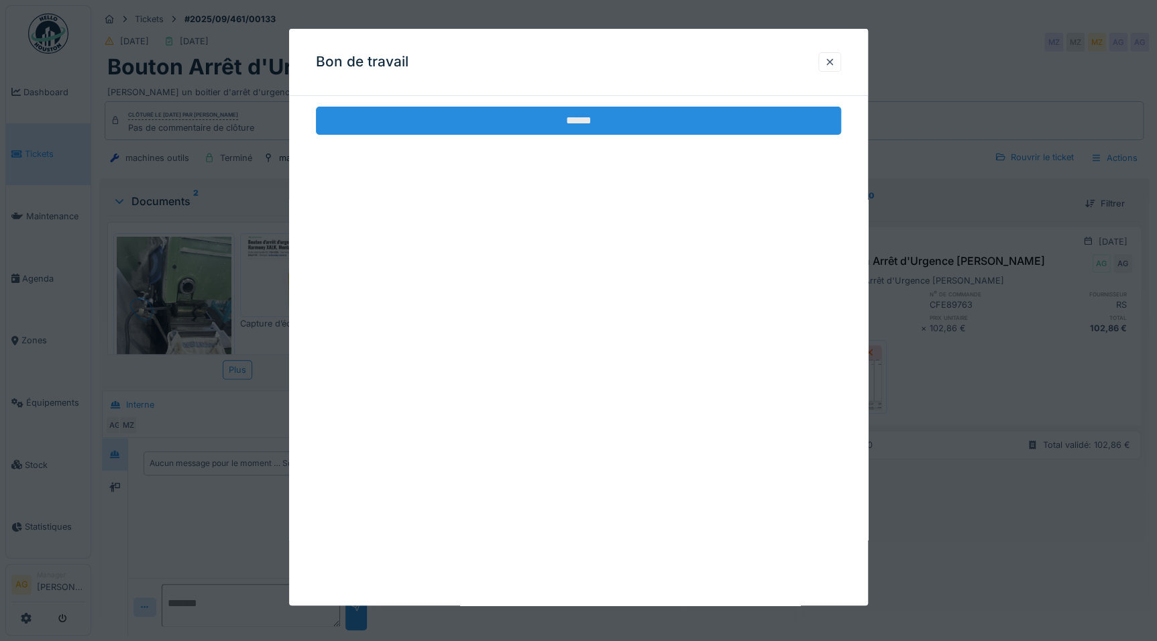
click at [475, 129] on input "******" at bounding box center [578, 121] width 525 height 28
click at [583, 126] on input "******" at bounding box center [578, 121] width 525 height 28
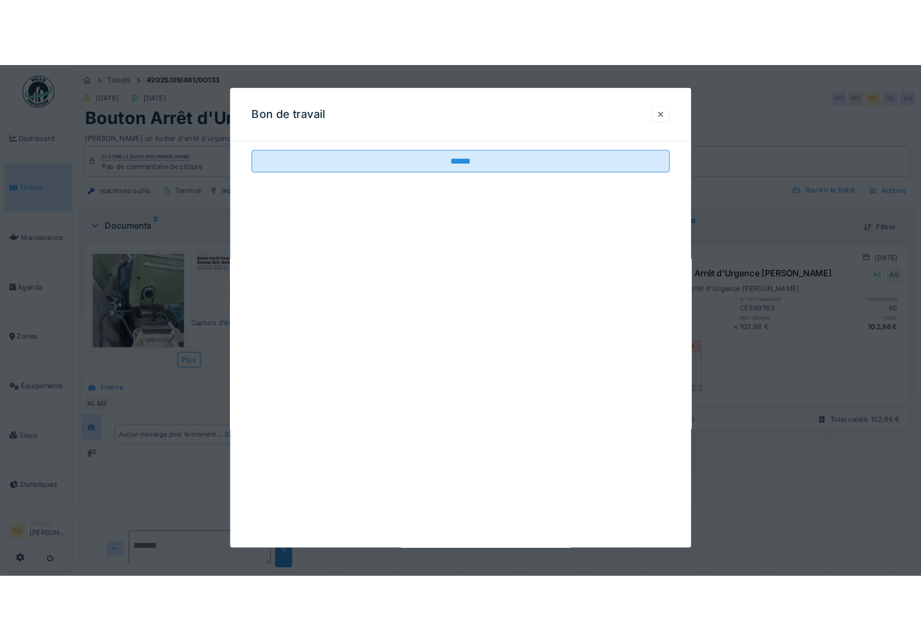
scroll to position [0, 0]
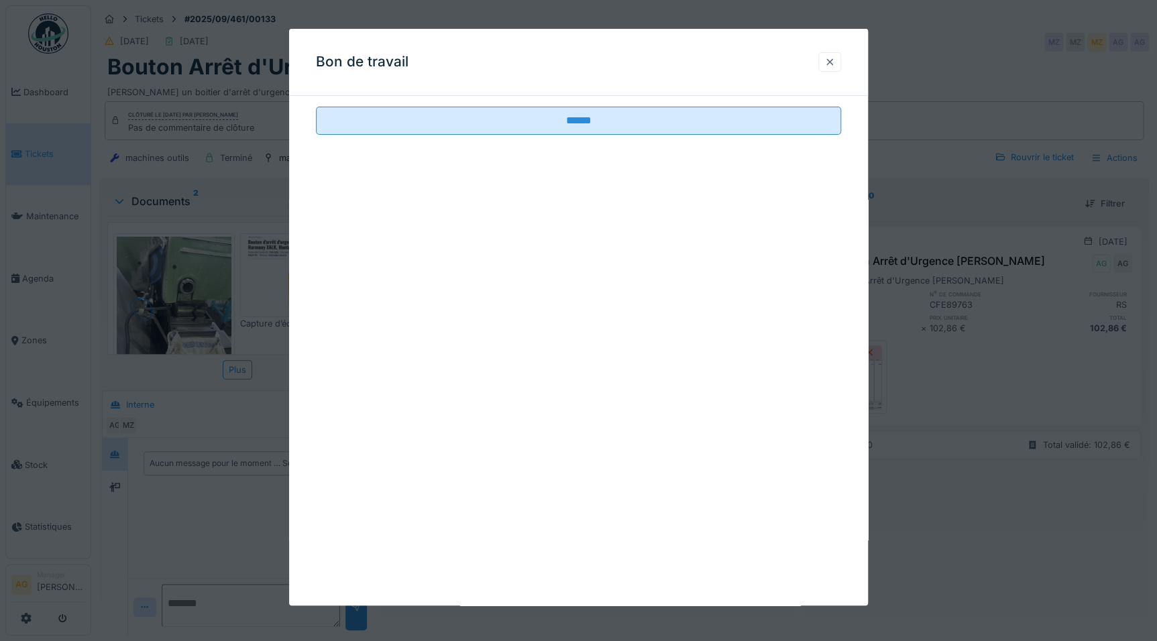
click at [832, 62] on div at bounding box center [829, 62] width 11 height 13
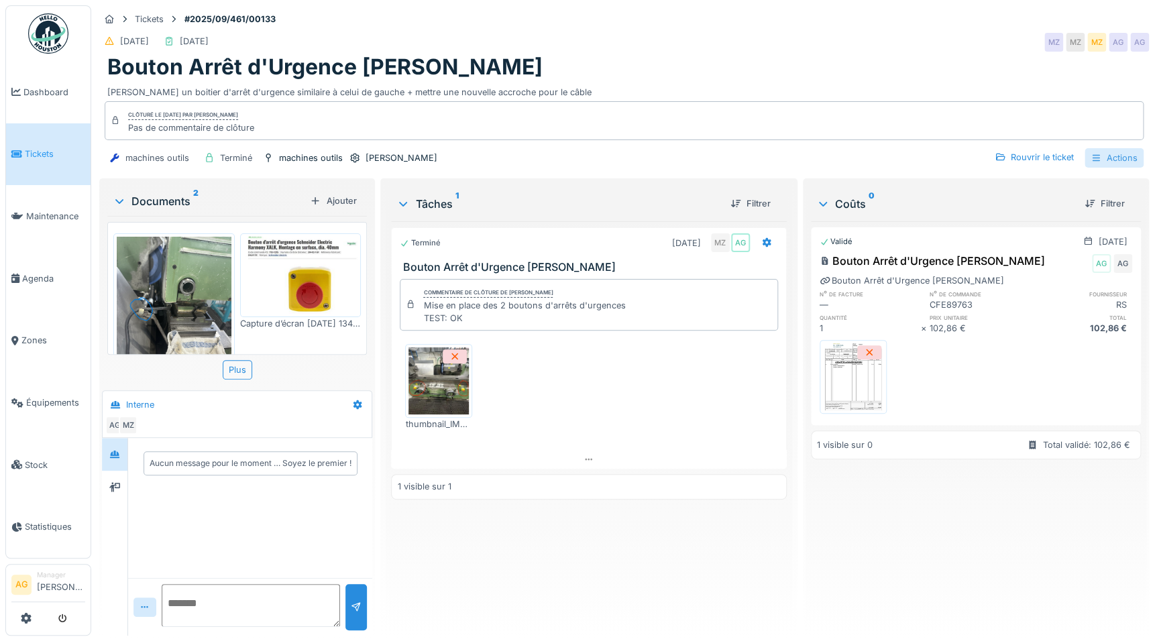
click at [921, 161] on div "Actions" at bounding box center [1113, 157] width 59 height 19
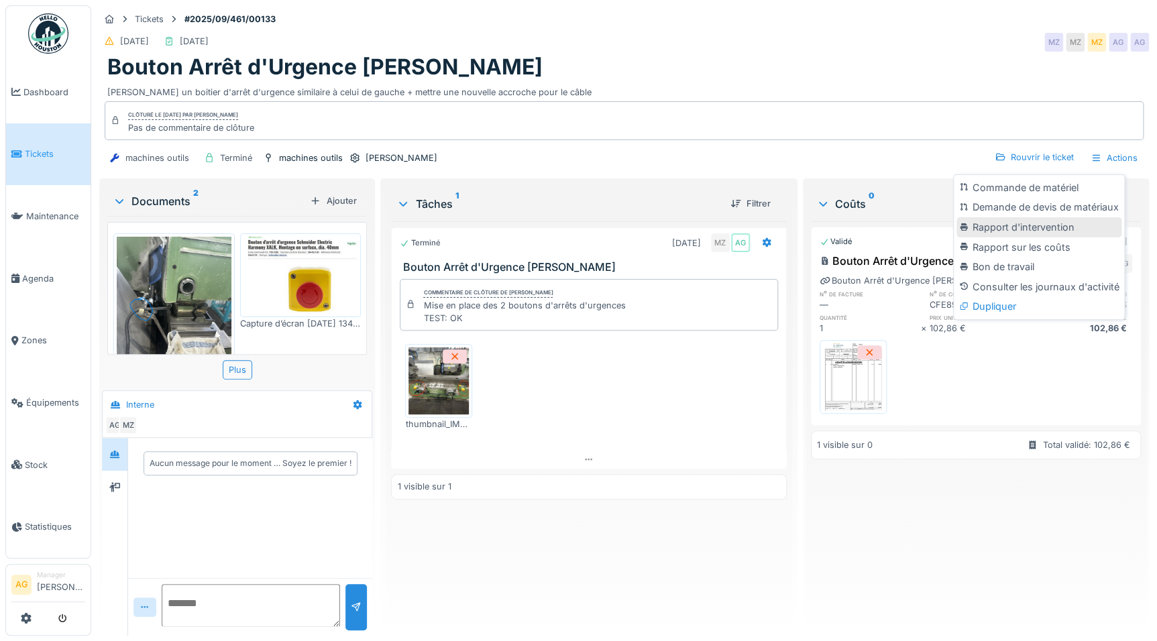
click at [921, 227] on div "Rapport d'intervention" at bounding box center [1038, 227] width 165 height 20
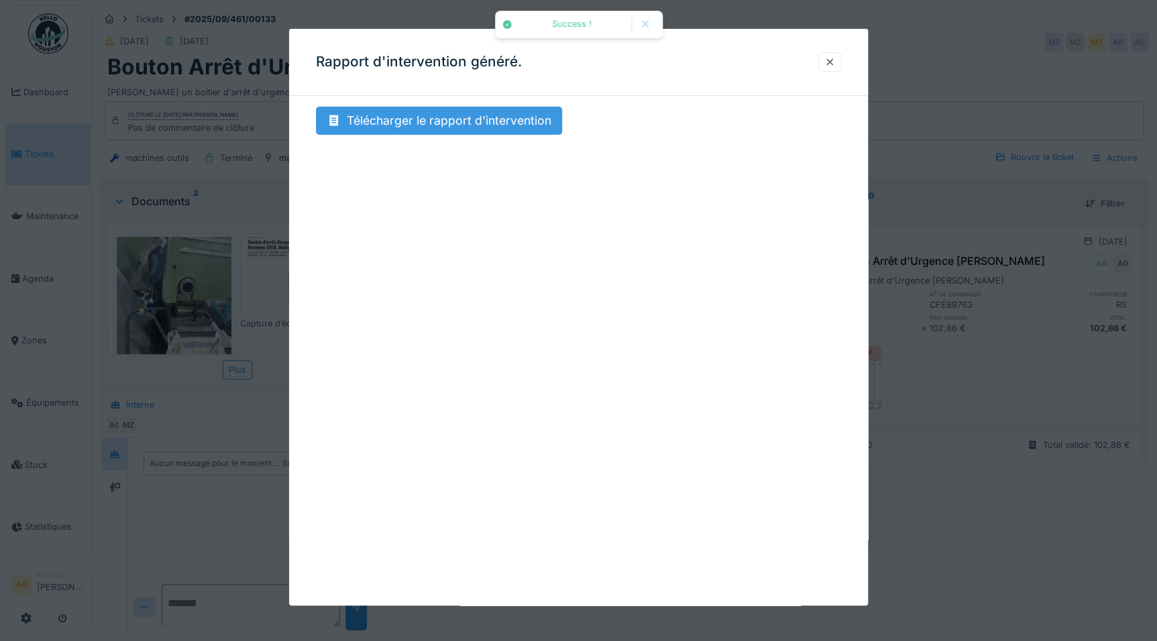
click at [409, 121] on div "Télécharger le rapport d'intervention" at bounding box center [439, 121] width 246 height 28
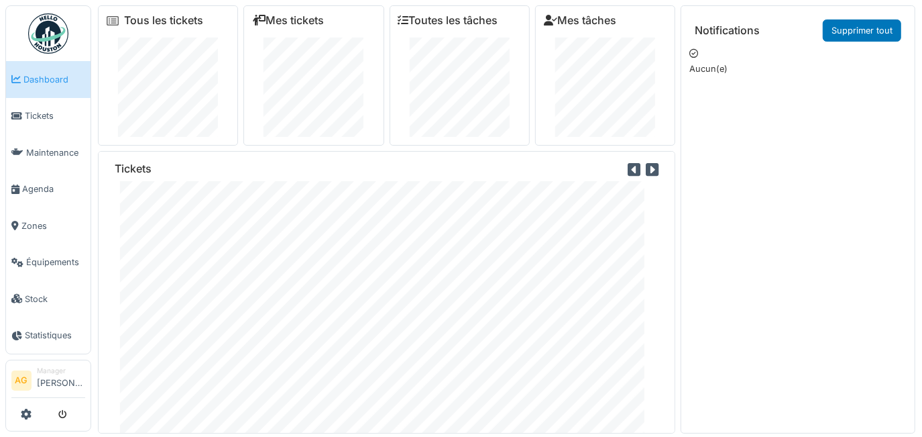
click at [54, 82] on span "Dashboard" at bounding box center [54, 79] width 62 height 13
